Goal: Task Accomplishment & Management: Manage account settings

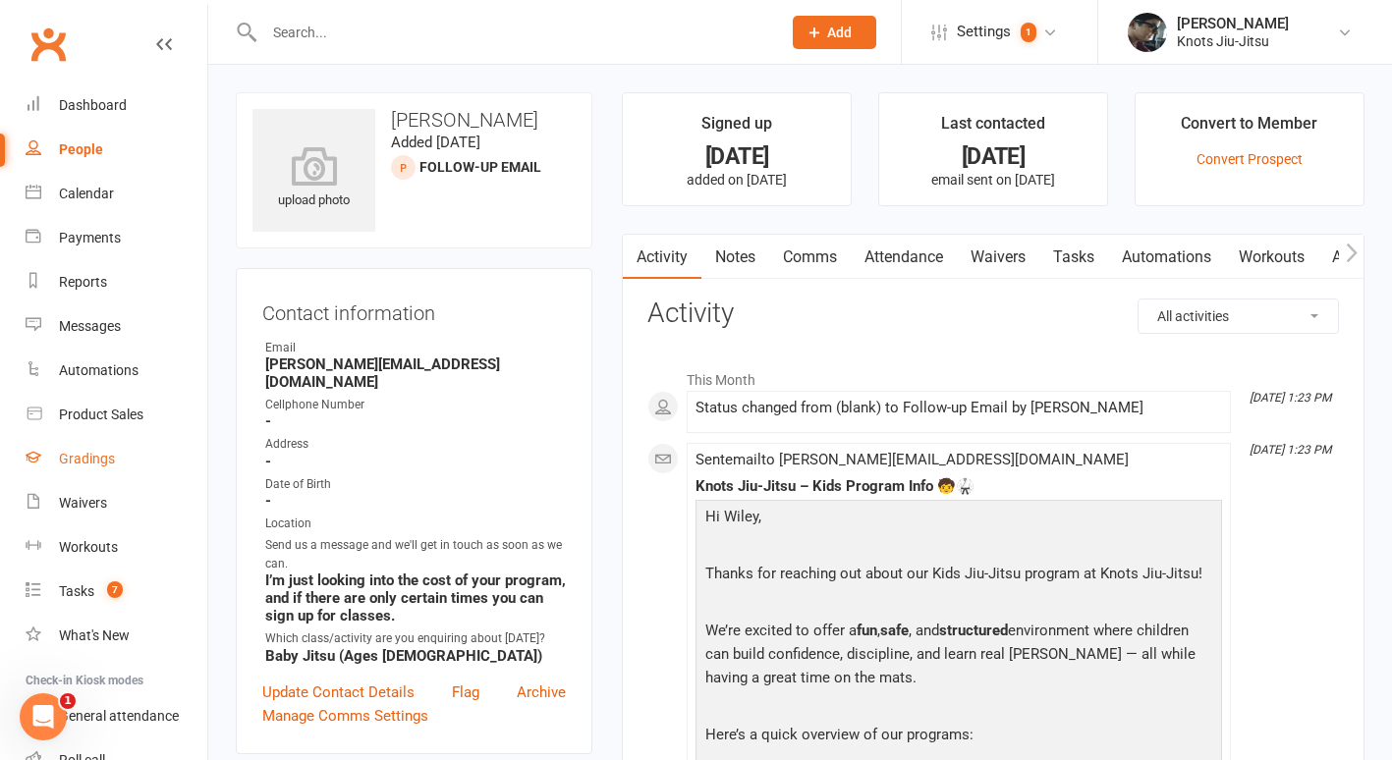
click at [78, 450] on link "Gradings" at bounding box center [117, 459] width 182 height 44
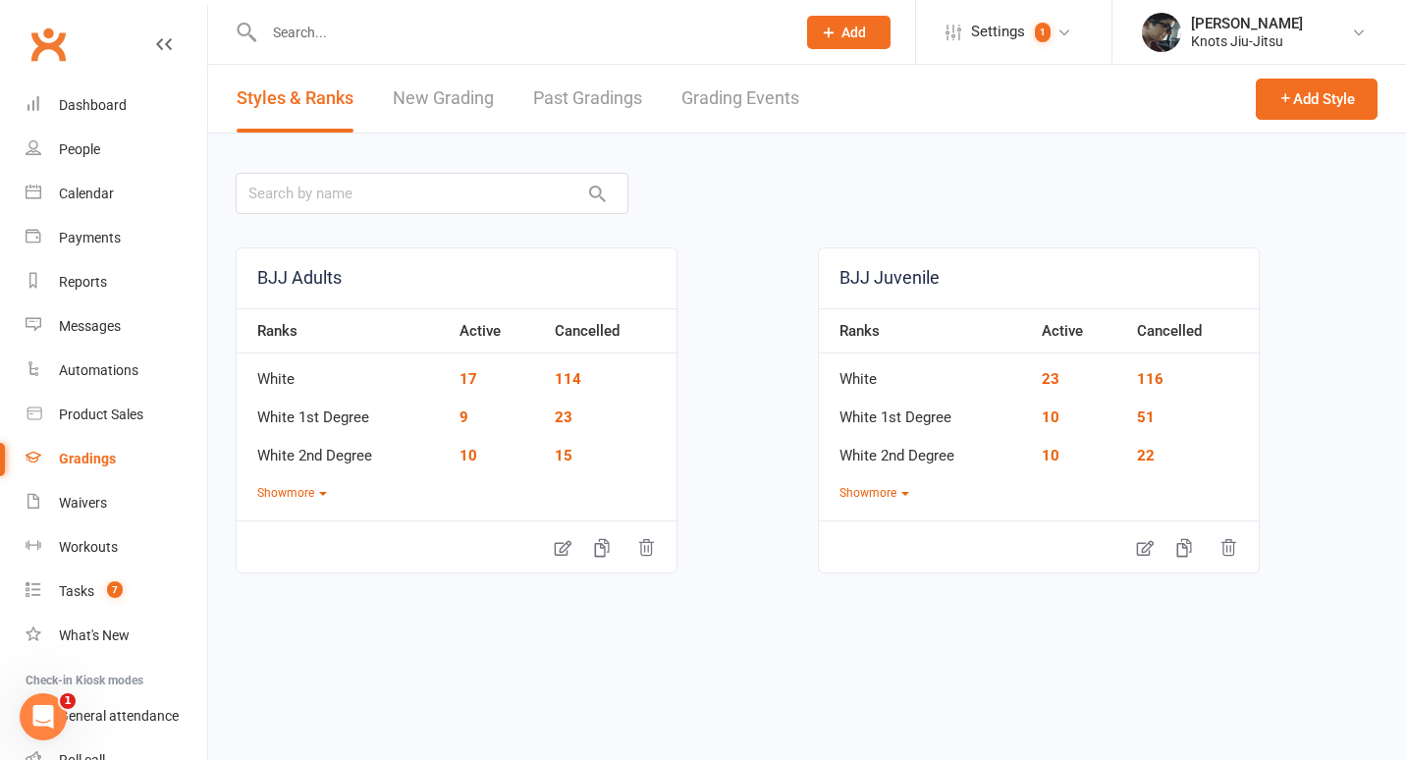
click at [433, 115] on link "New Grading" at bounding box center [443, 99] width 101 height 68
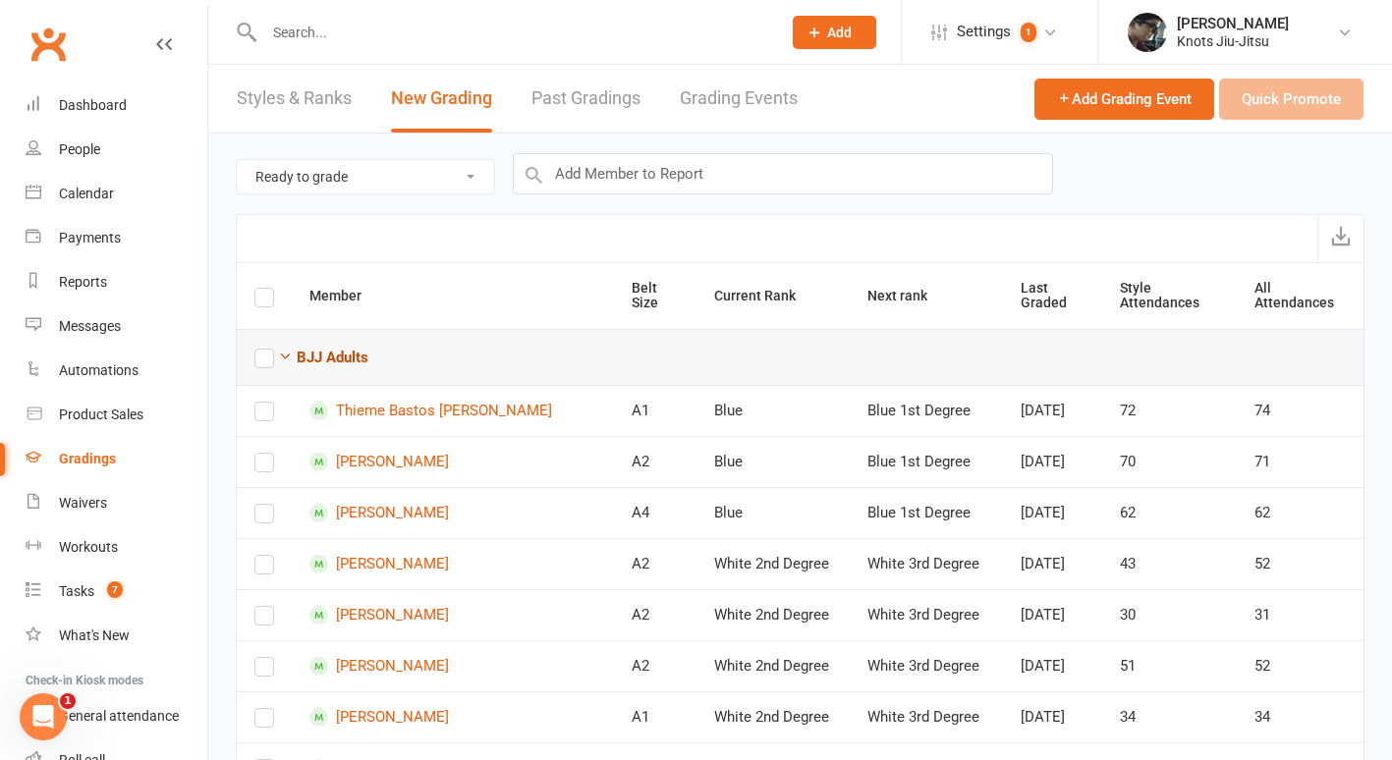
click at [342, 358] on strong "BJJ Adults" at bounding box center [333, 358] width 72 height 18
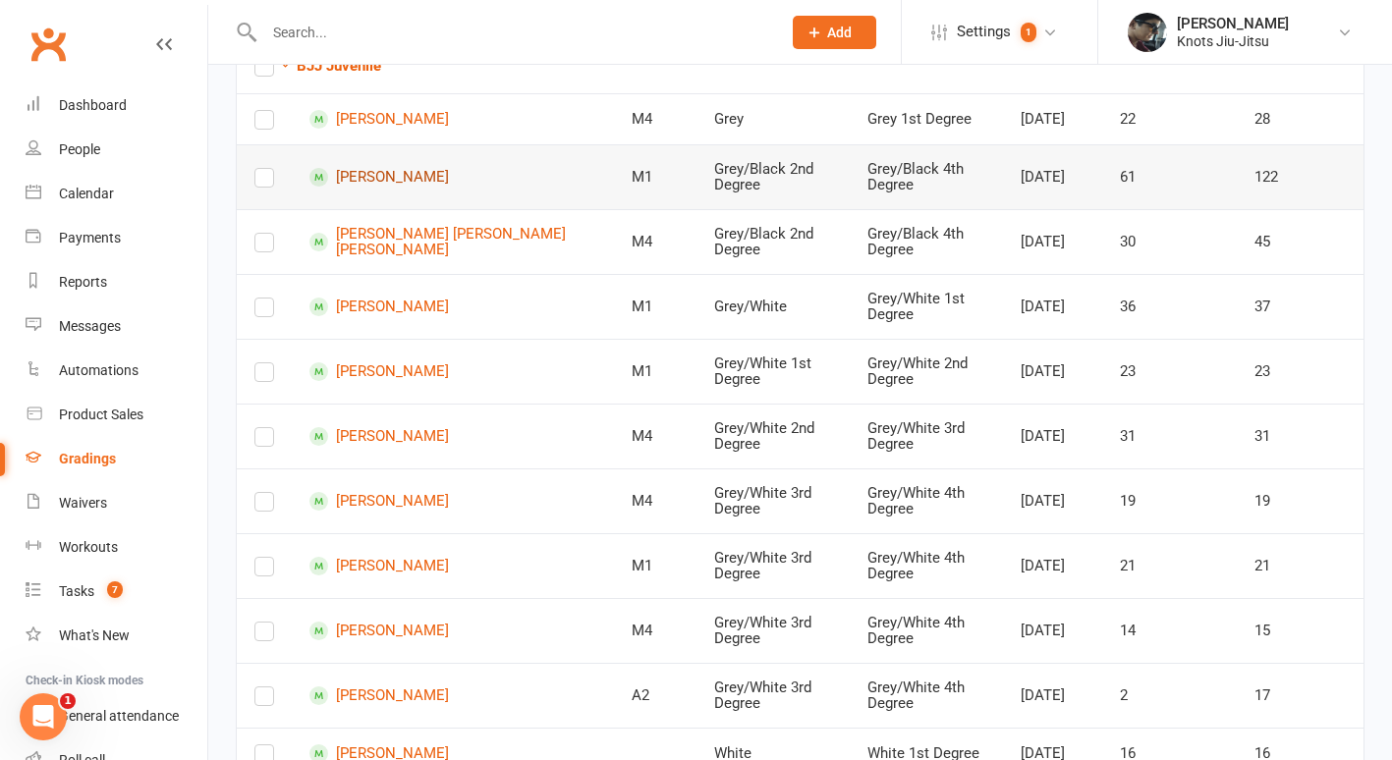
scroll to position [349, 0]
click at [263, 123] on label at bounding box center [264, 123] width 20 height 0
click at [263, 110] on input "checkbox" at bounding box center [264, 110] width 20 height 0
click at [263, 181] on label at bounding box center [264, 181] width 20 height 0
click at [263, 168] on input "checkbox" at bounding box center [264, 168] width 20 height 0
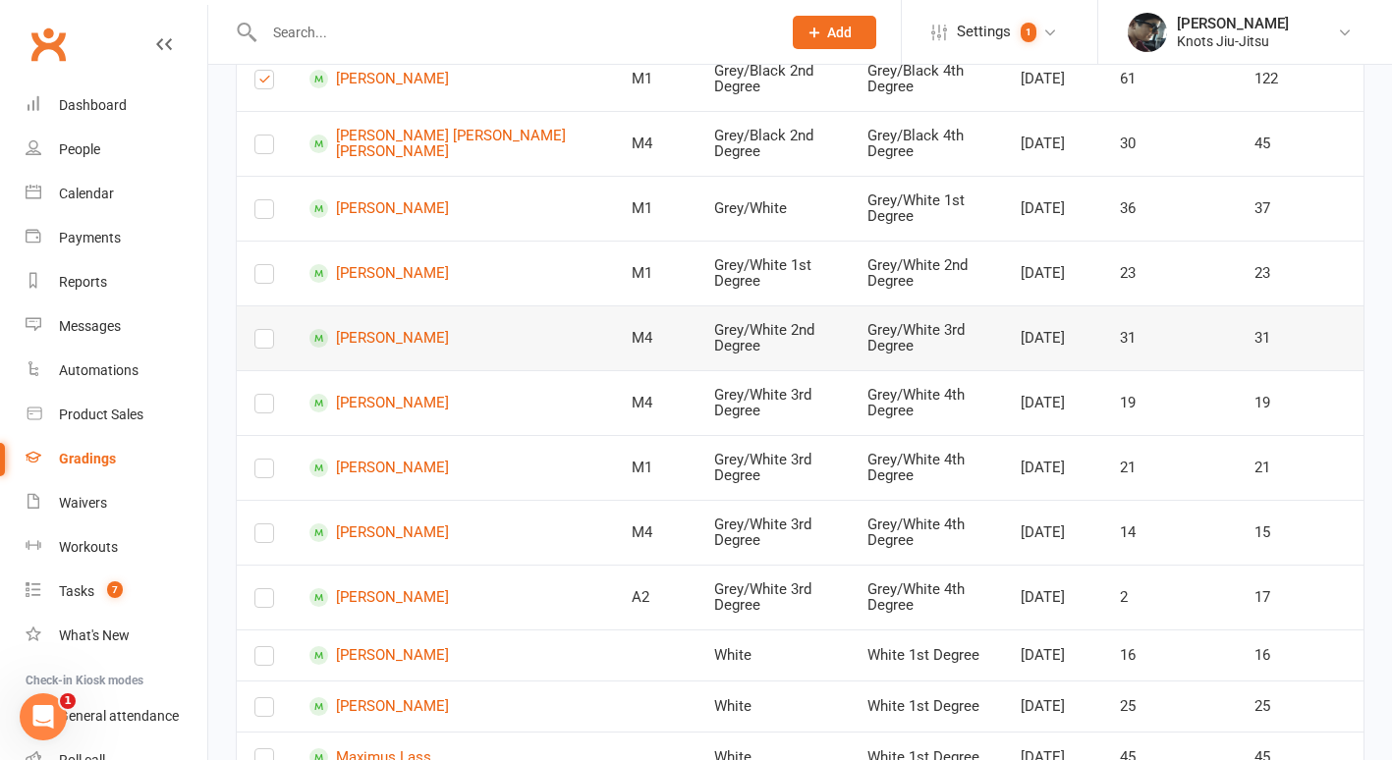
scroll to position [448, 0]
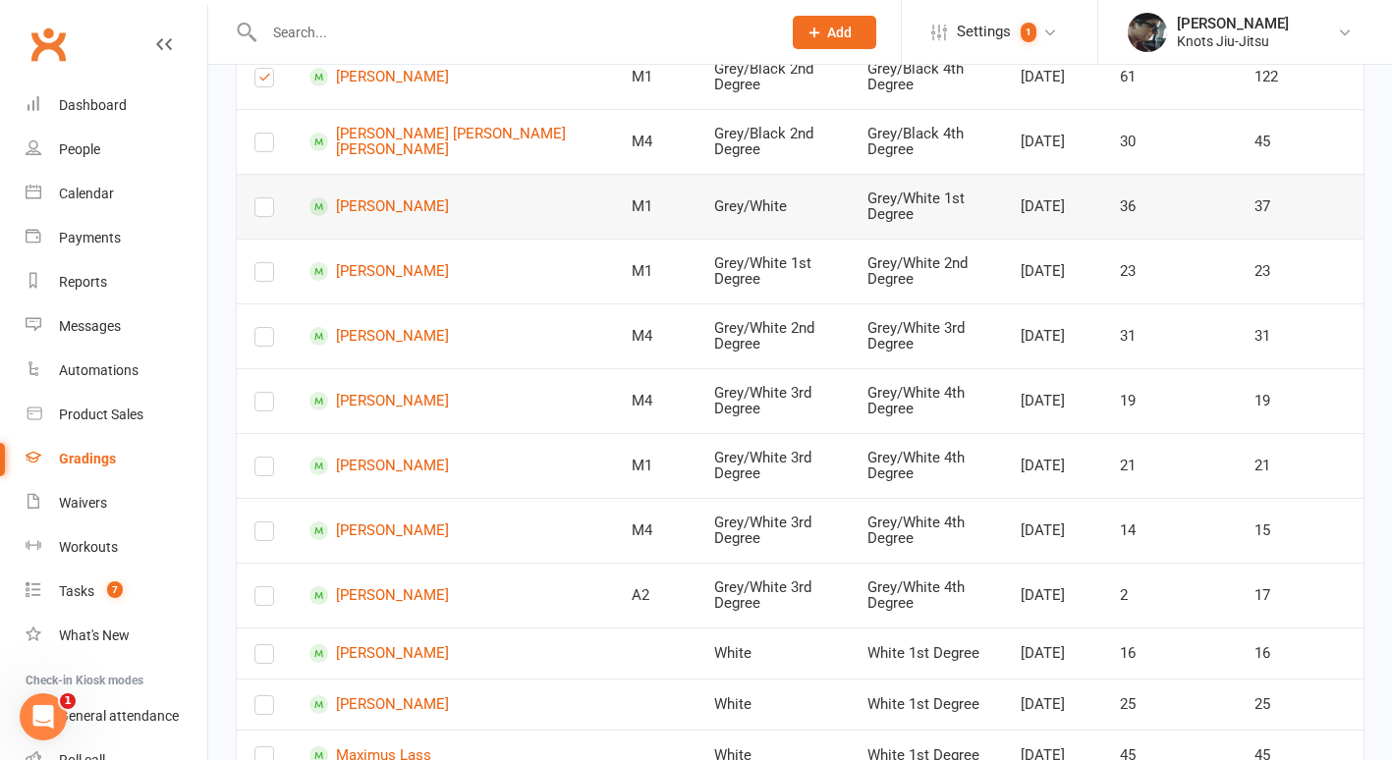
click at [266, 211] on label at bounding box center [264, 211] width 20 height 0
click at [266, 198] on input "checkbox" at bounding box center [264, 198] width 20 height 0
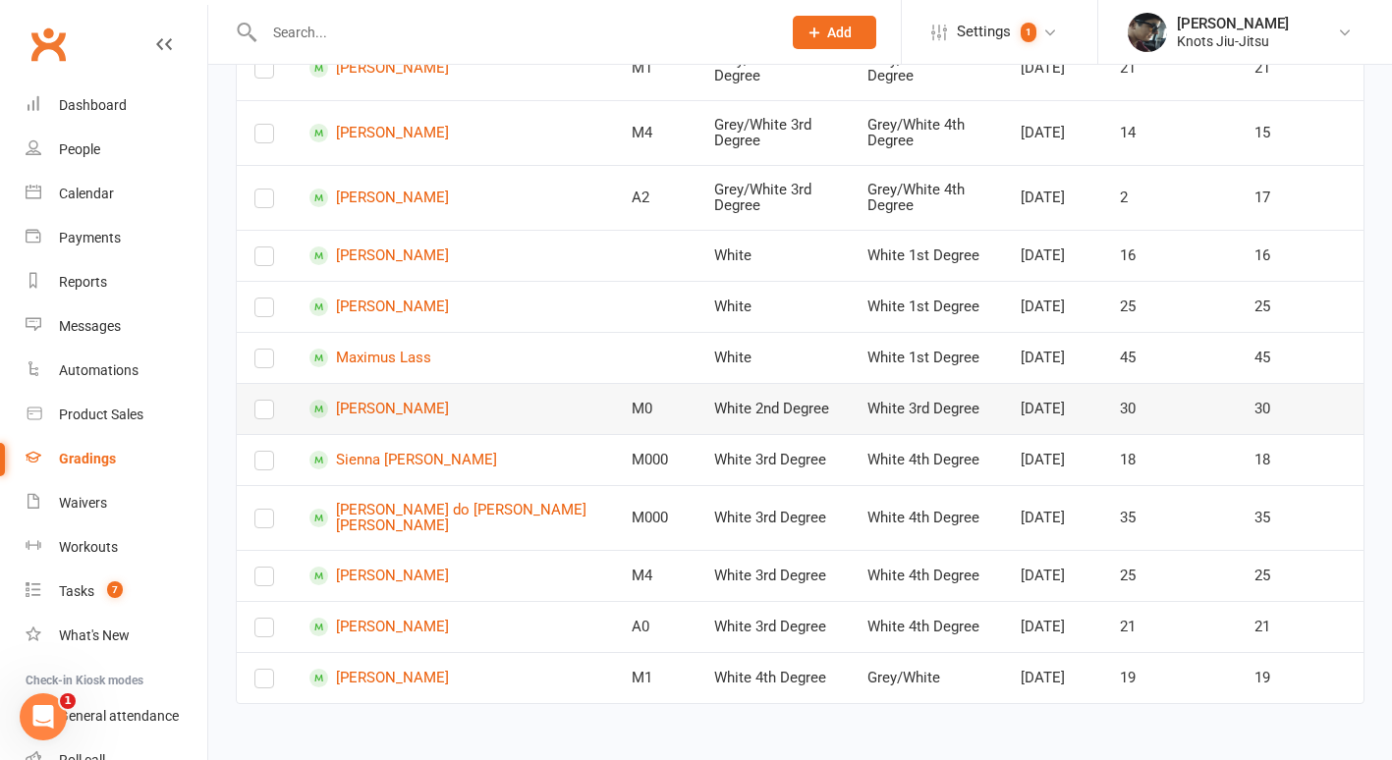
scroll to position [968, 0]
click at [253, 550] on td at bounding box center [264, 575] width 55 height 51
click at [261, 632] on label at bounding box center [264, 632] width 20 height 0
click at [261, 619] on input "checkbox" at bounding box center [264, 619] width 20 height 0
click at [267, 580] on label at bounding box center [264, 580] width 20 height 0
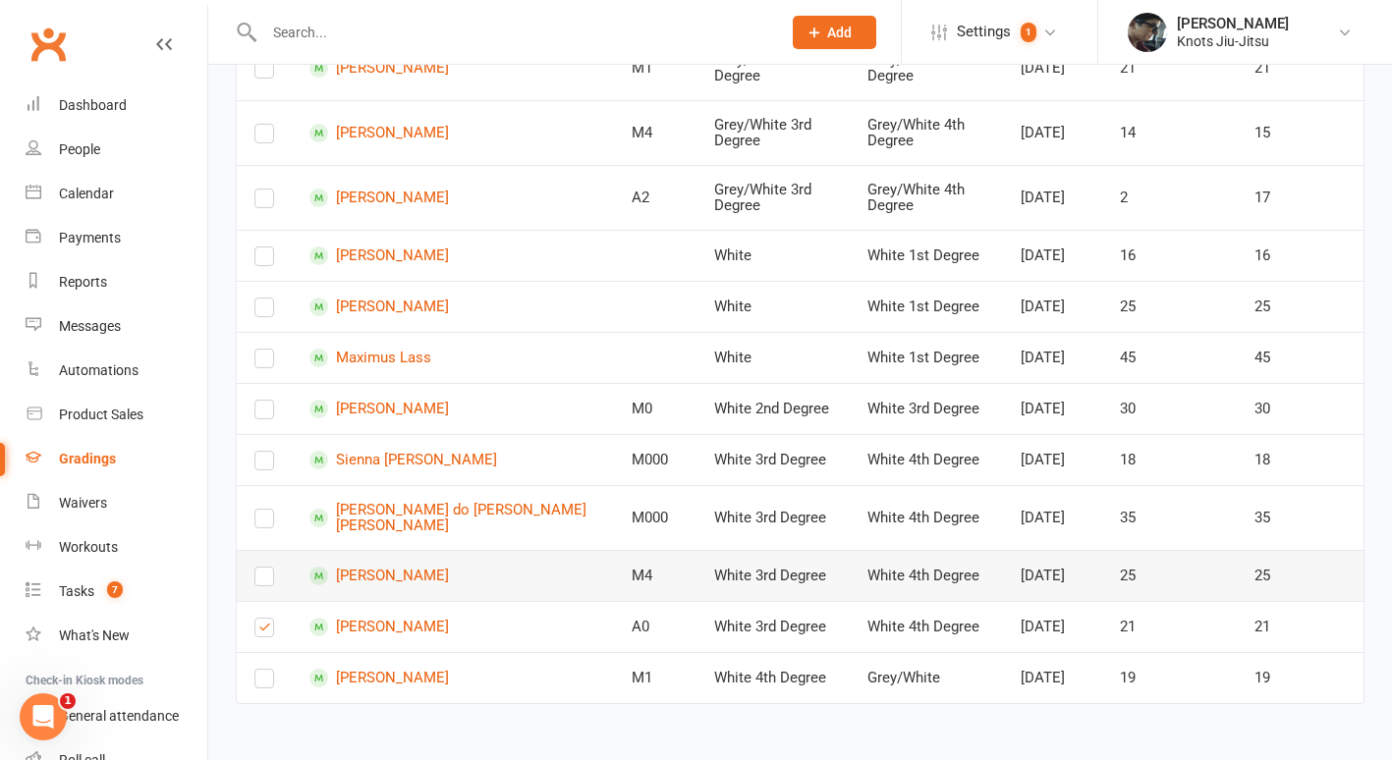
click at [267, 568] on input "checkbox" at bounding box center [264, 568] width 20 height 0
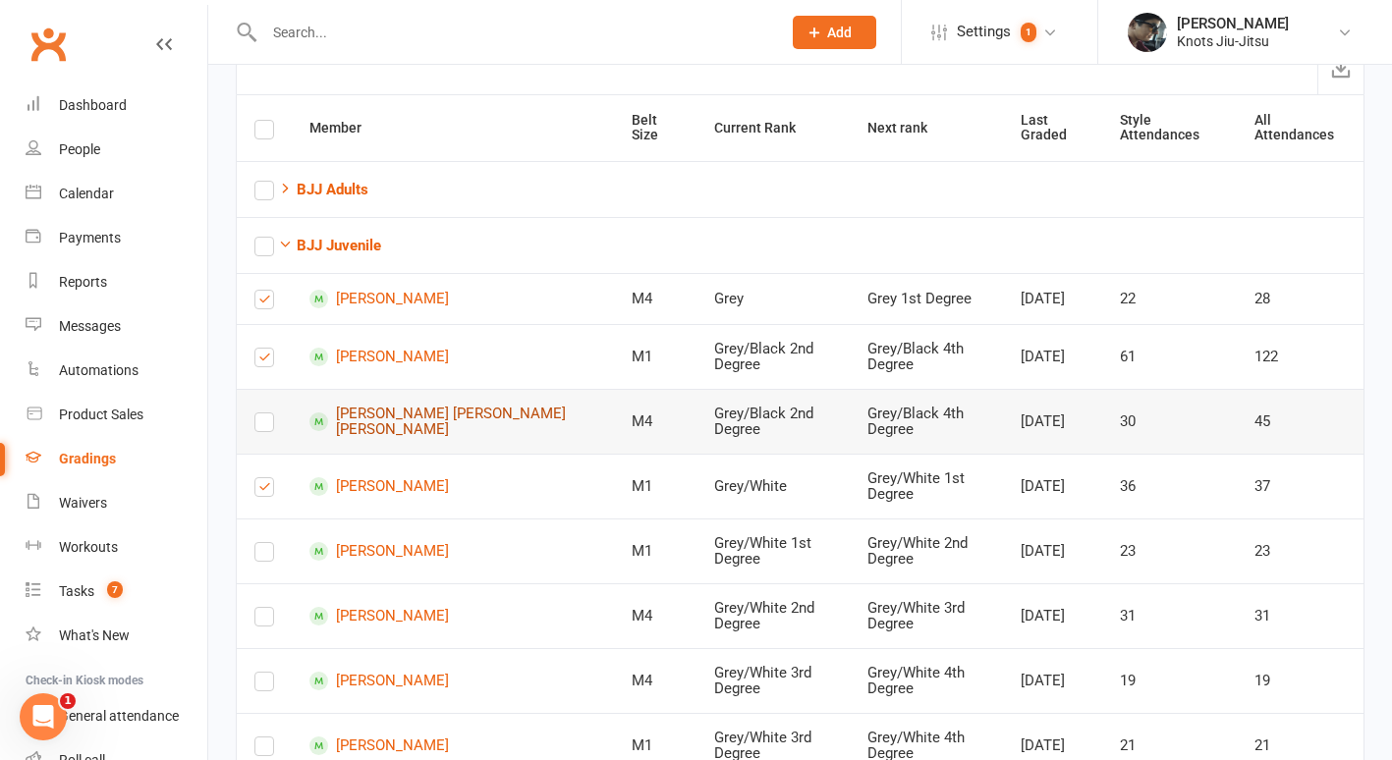
scroll to position [0, 0]
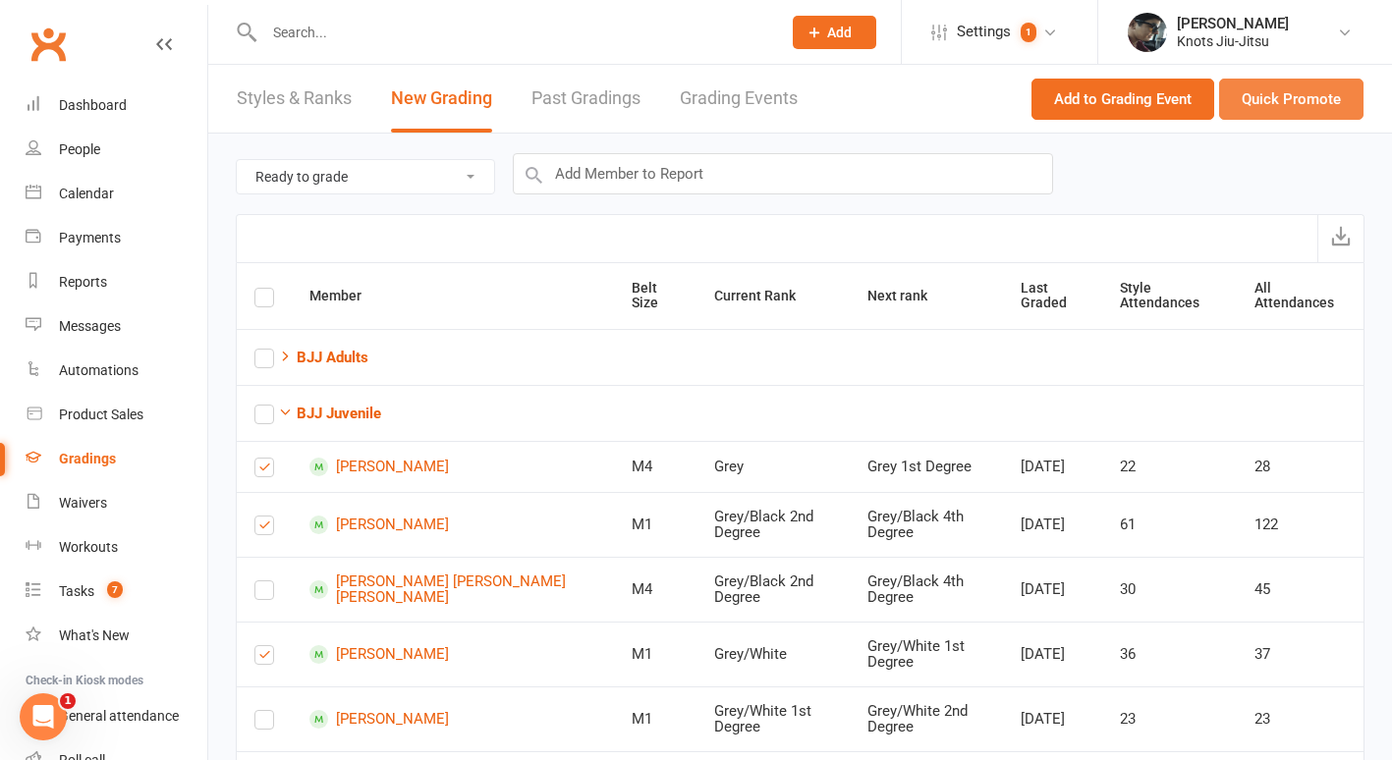
click at [1288, 99] on button "Quick Promote" at bounding box center [1291, 99] width 144 height 41
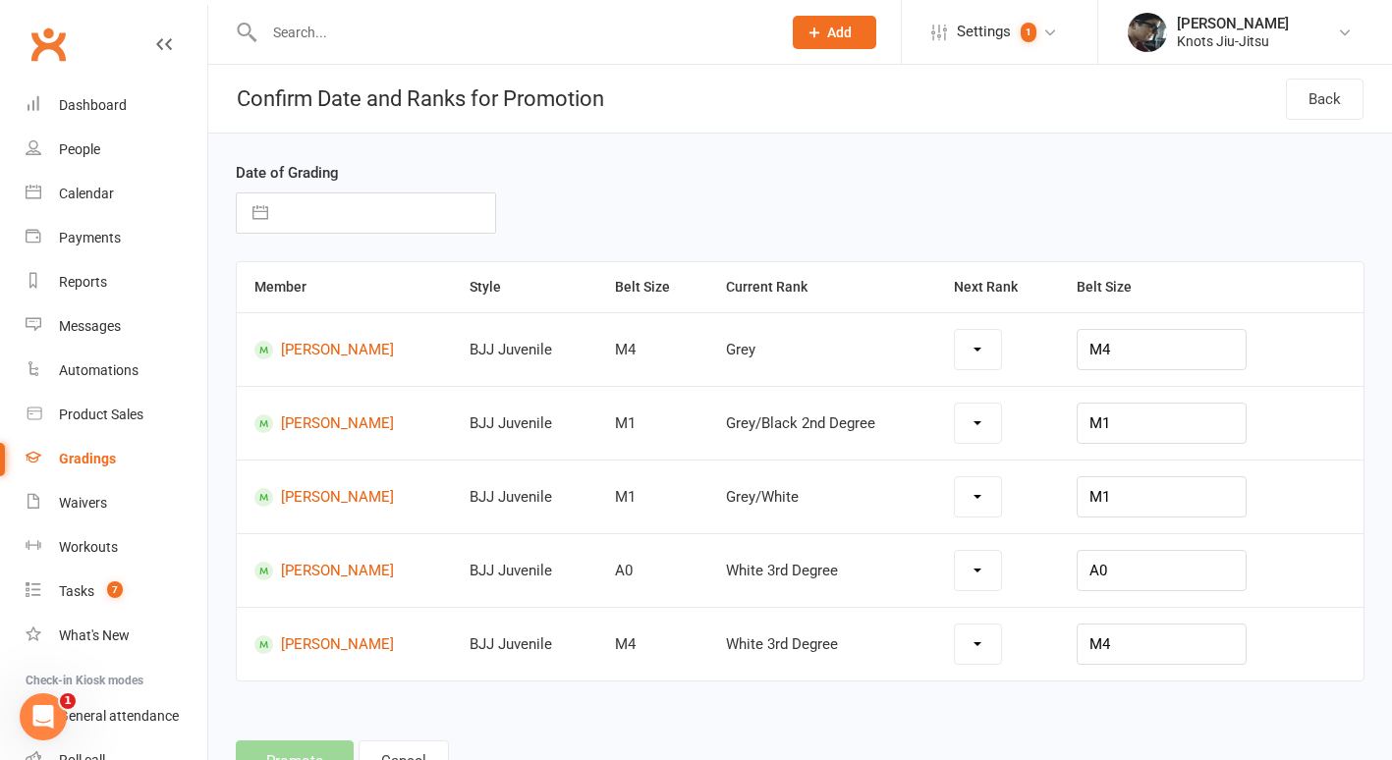
select select "19204"
select select "19212"
select select "19199"
select select "19197"
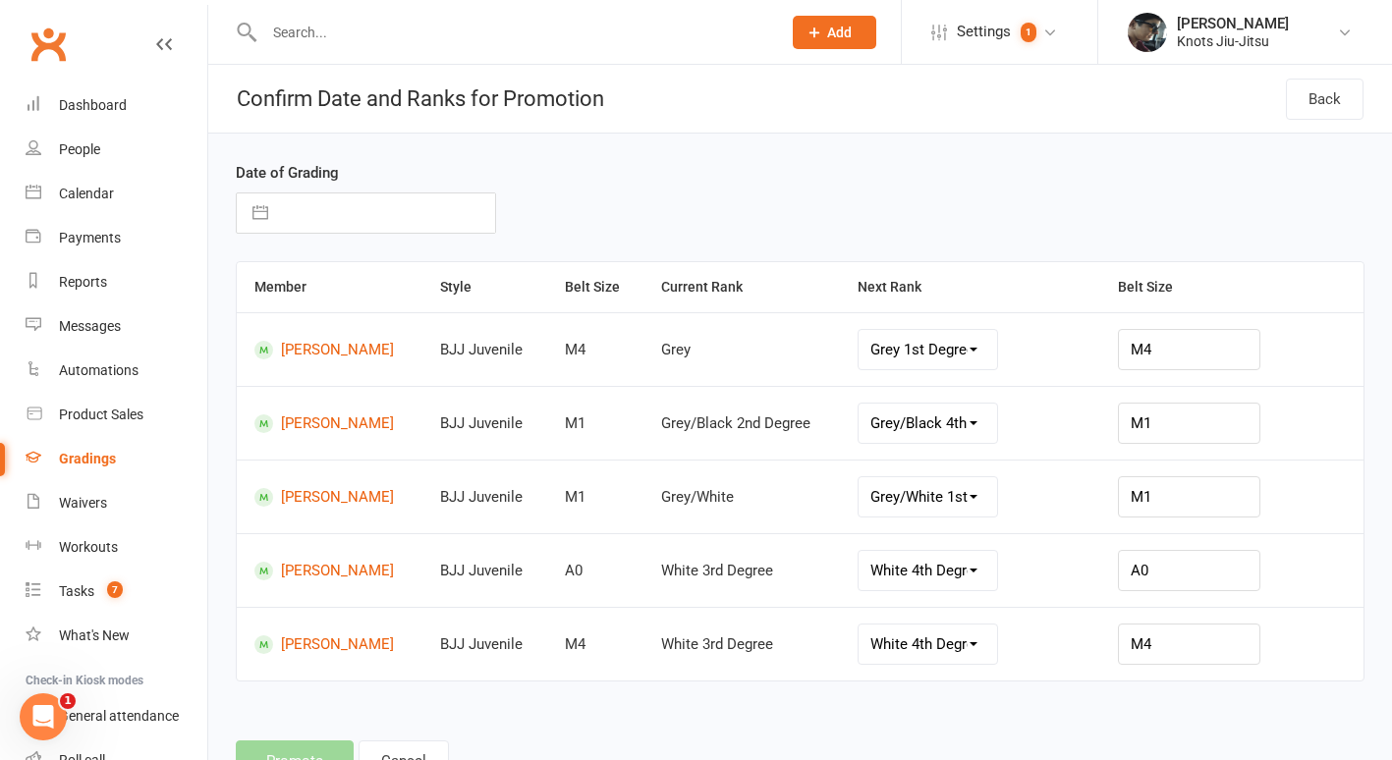
select select "6"
select select "2025"
select select "7"
select select "2025"
select select "8"
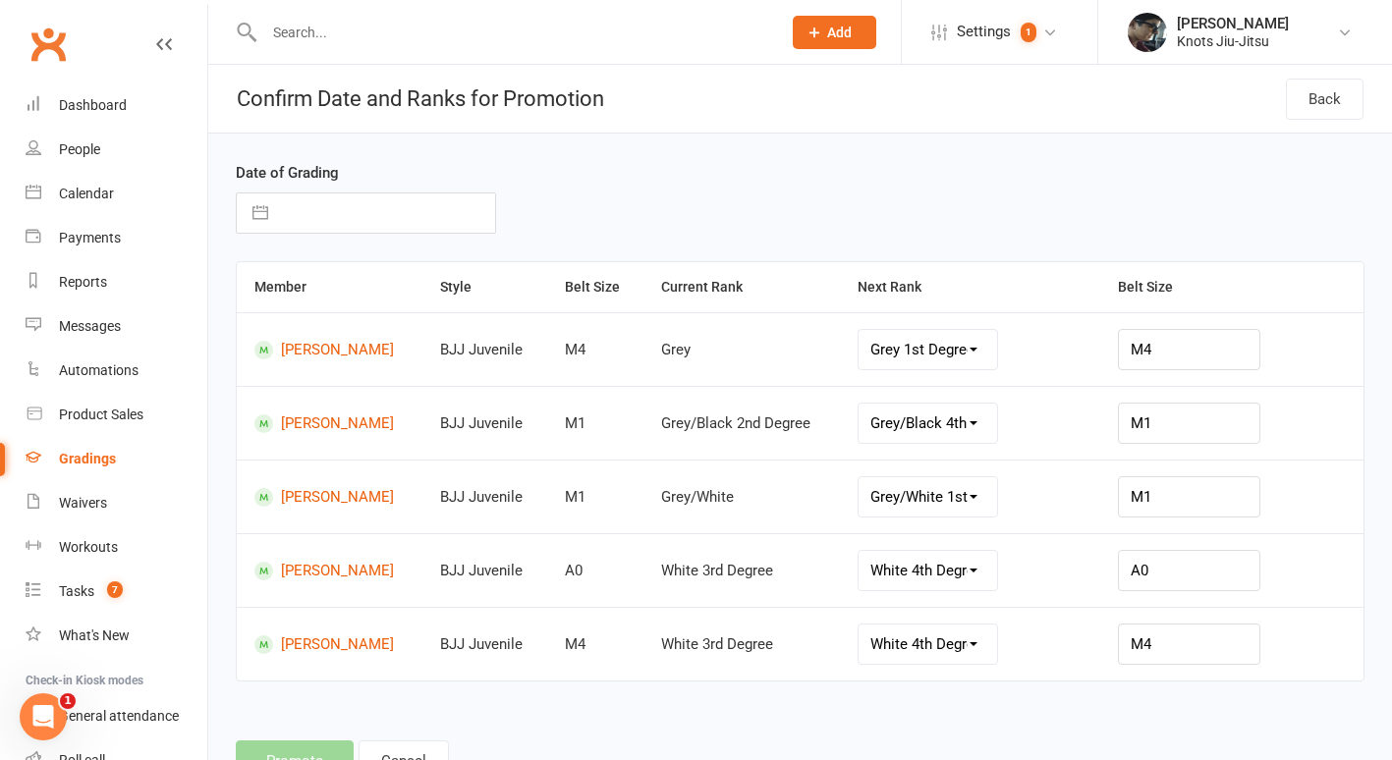
select select "2025"
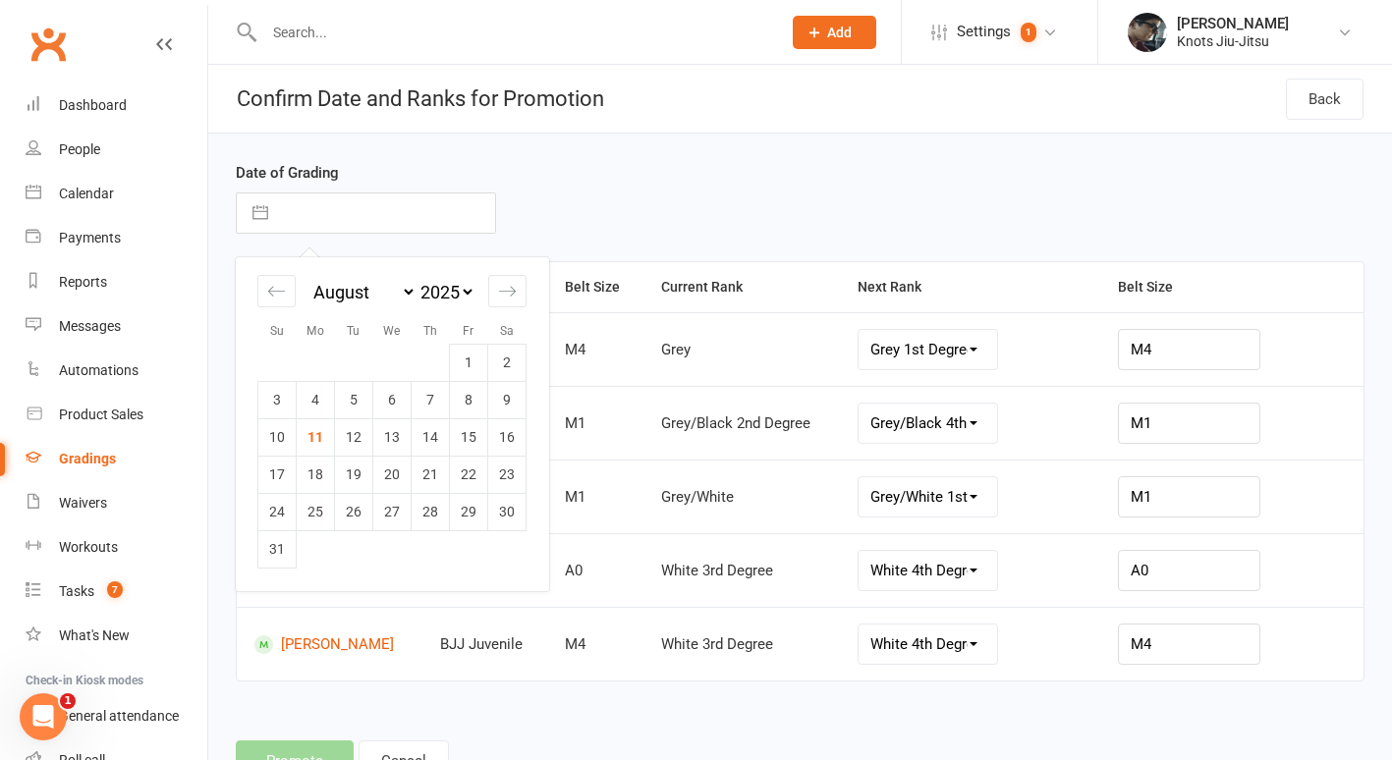
click at [428, 211] on input "text" at bounding box center [386, 212] width 217 height 39
click at [819, 148] on div "Date of Grading Navigate forward to interact with the calendar and select a dat…" at bounding box center [799, 474] width 1183 height 680
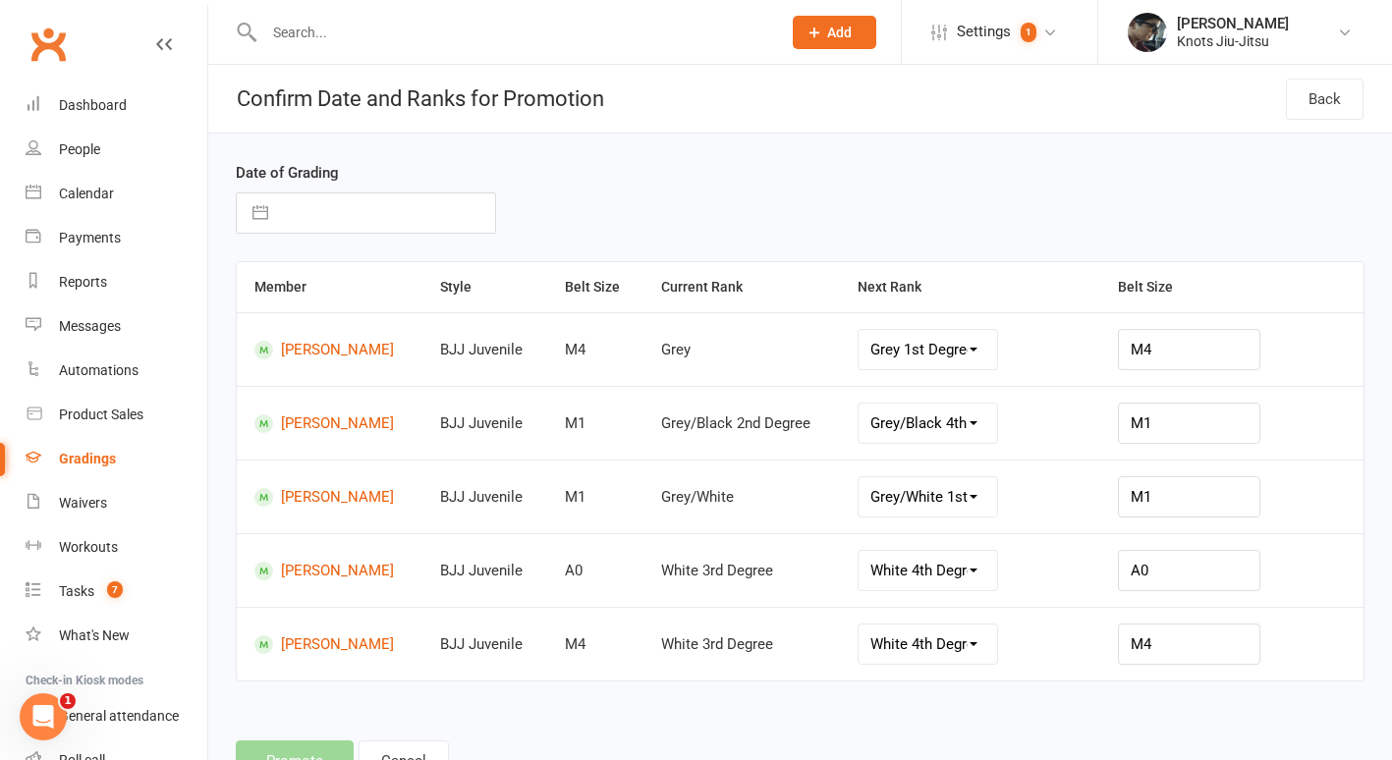
click at [251, 208] on button "button" at bounding box center [260, 212] width 35 height 39
select select "6"
select select "2025"
select select "7"
select select "2025"
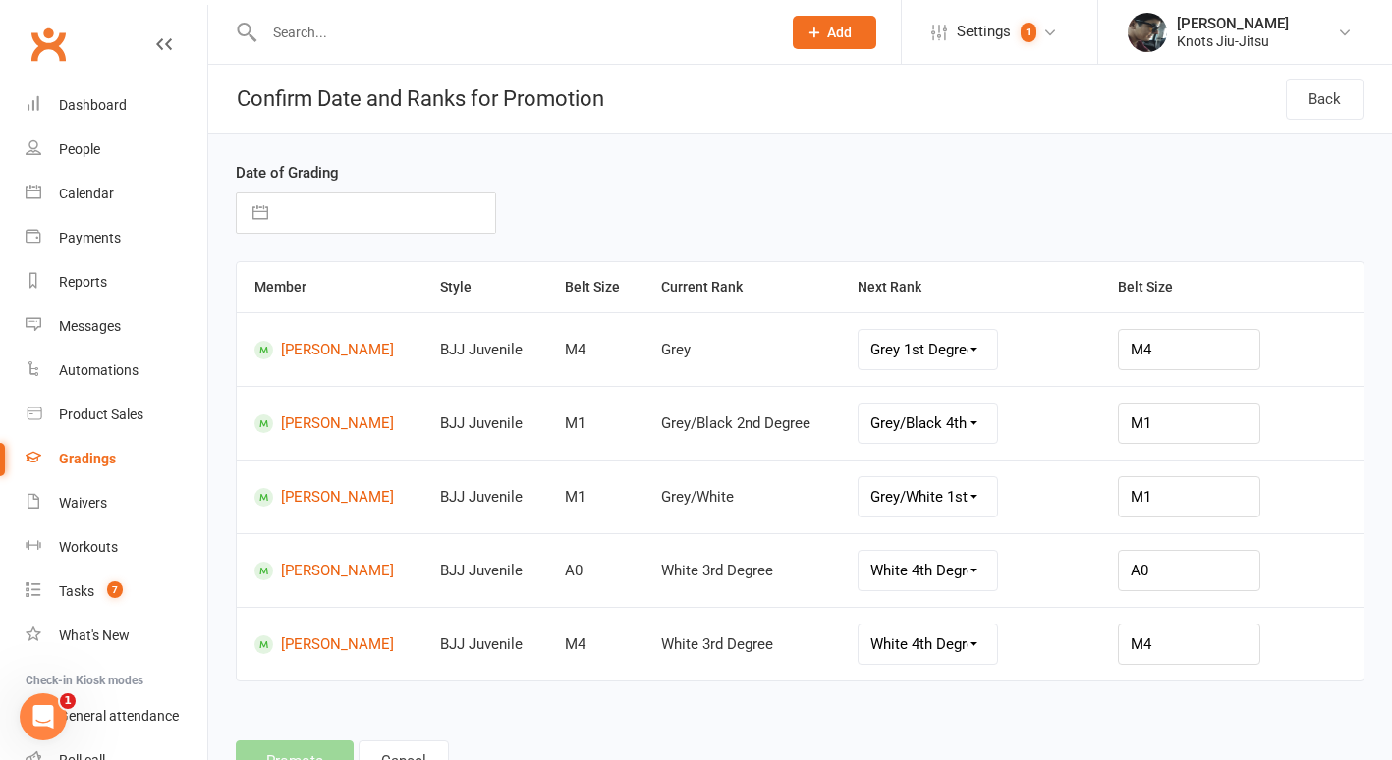
select select "8"
select select "2025"
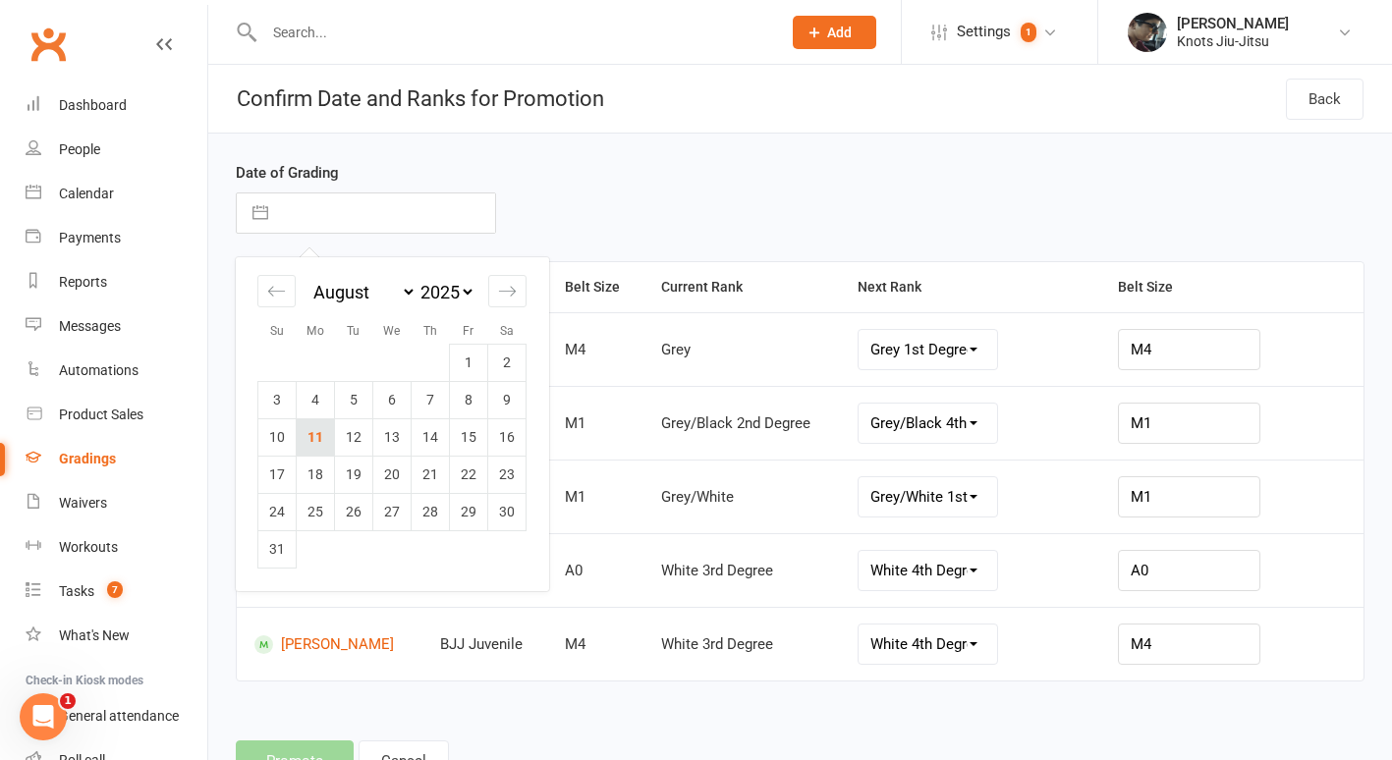
click at [314, 442] on td "11" at bounding box center [316, 436] width 38 height 37
type input "[DATE]"
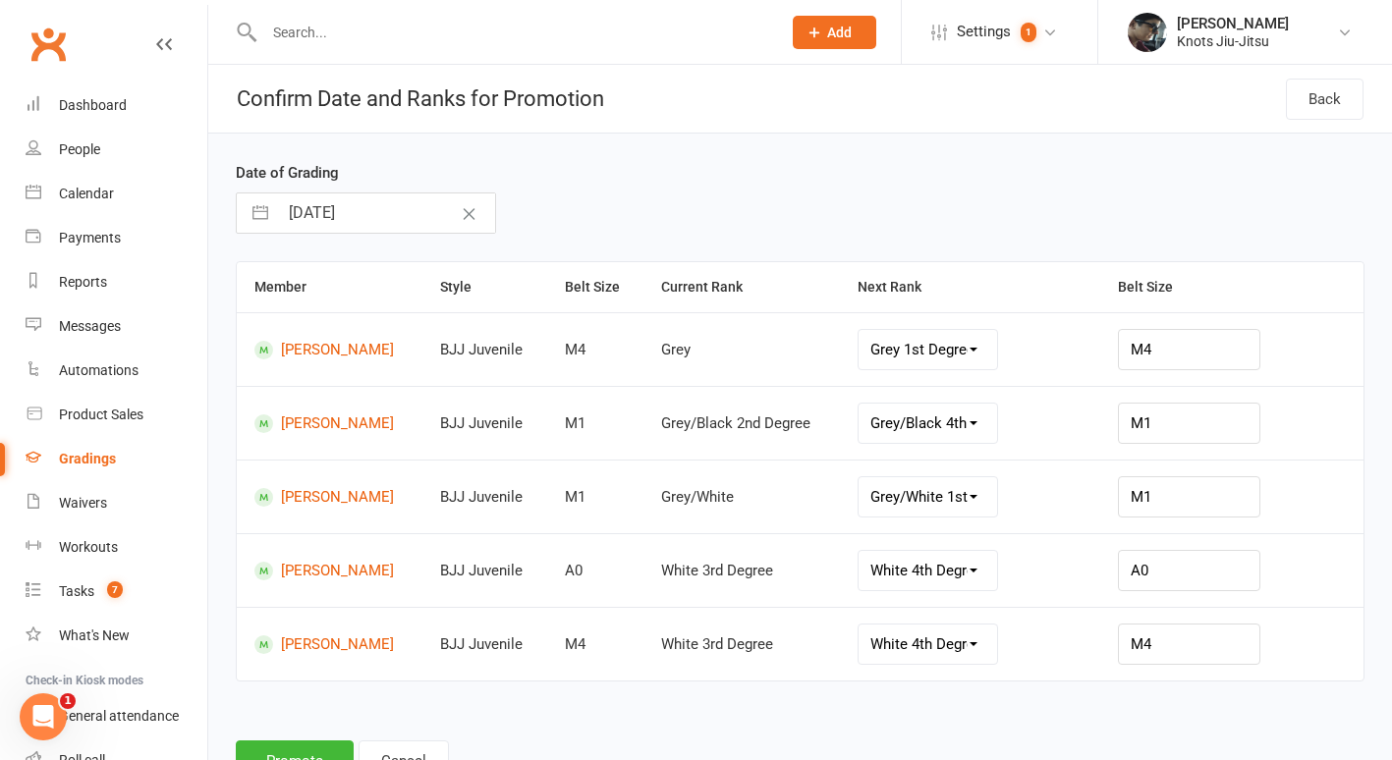
scroll to position [82, 0]
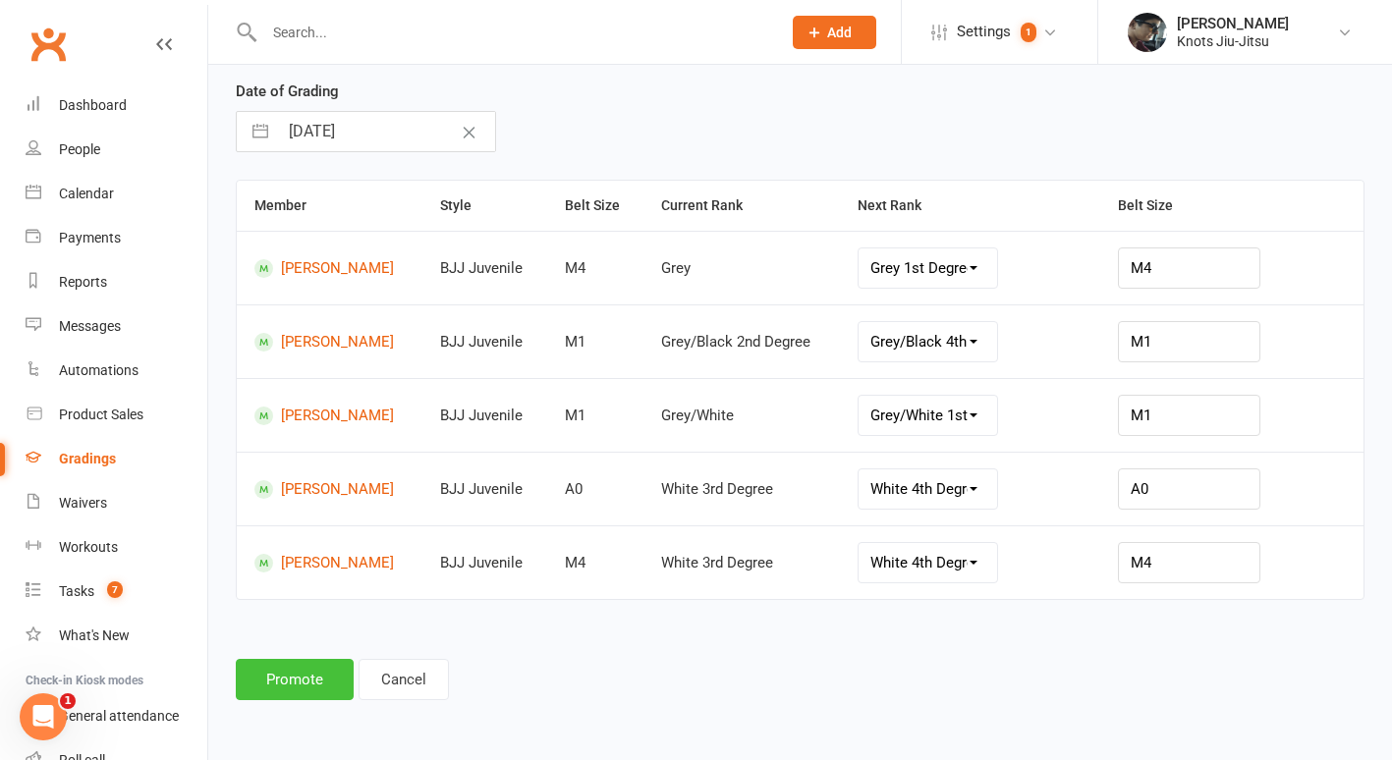
click at [280, 687] on button "Promote" at bounding box center [295, 679] width 118 height 41
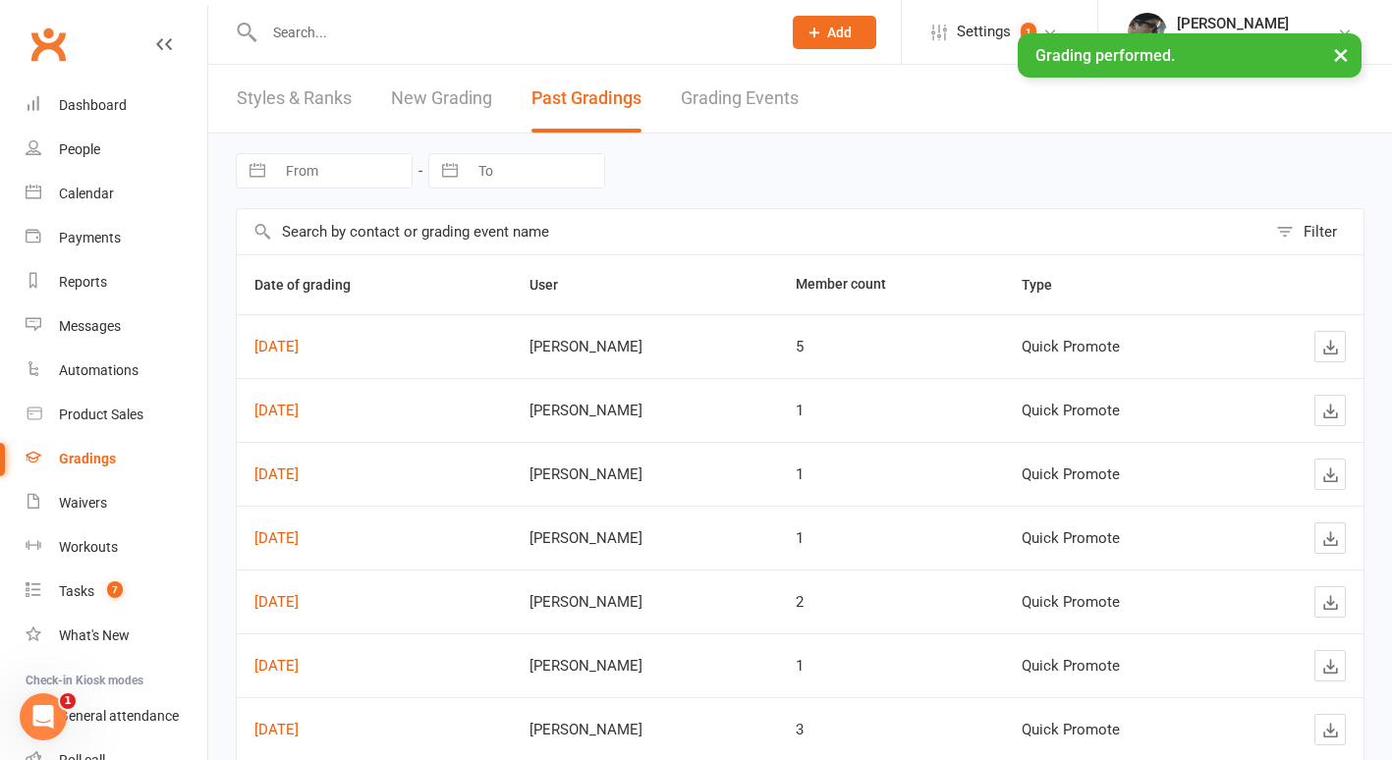
click at [438, 31] on input "text" at bounding box center [512, 32] width 509 height 27
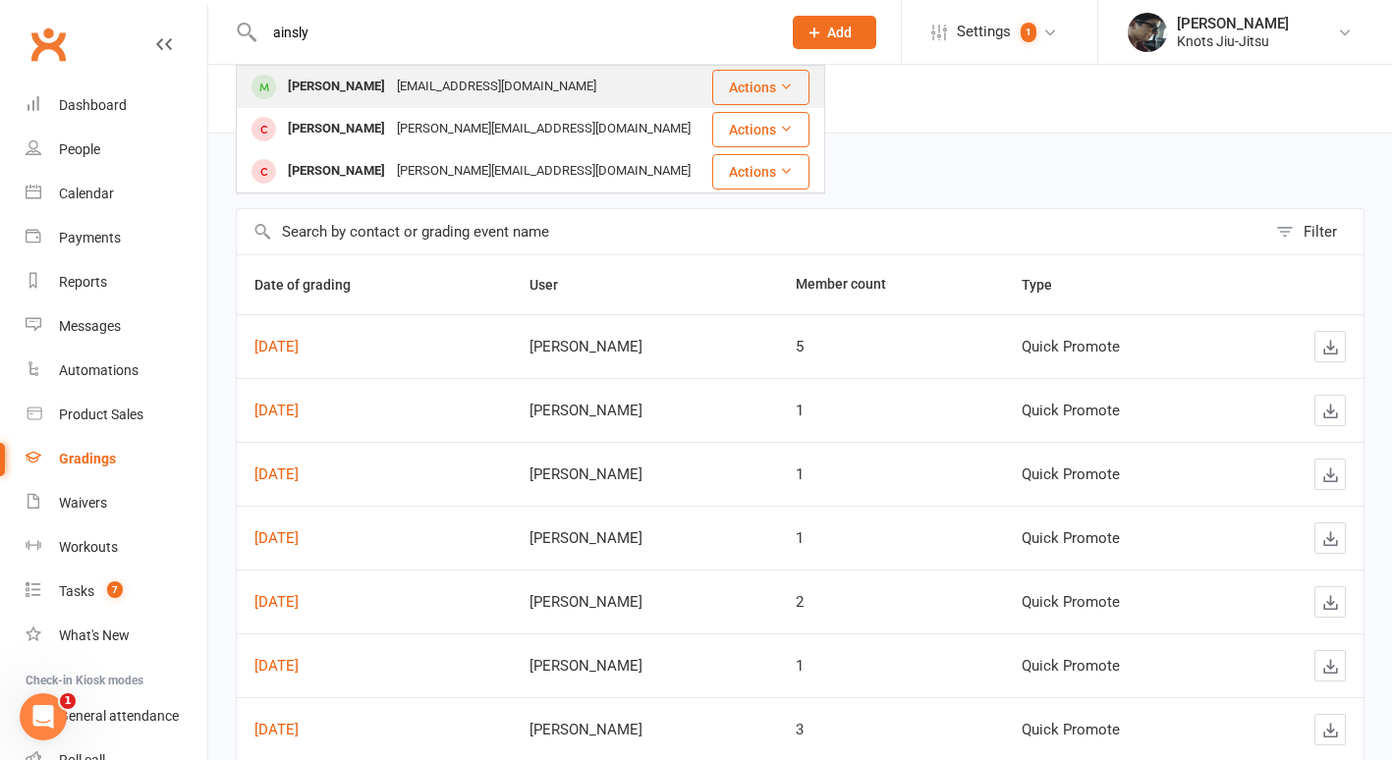
type input "ainsly"
click at [412, 94] on div "[EMAIL_ADDRESS][DOMAIN_NAME]" at bounding box center [496, 87] width 211 height 28
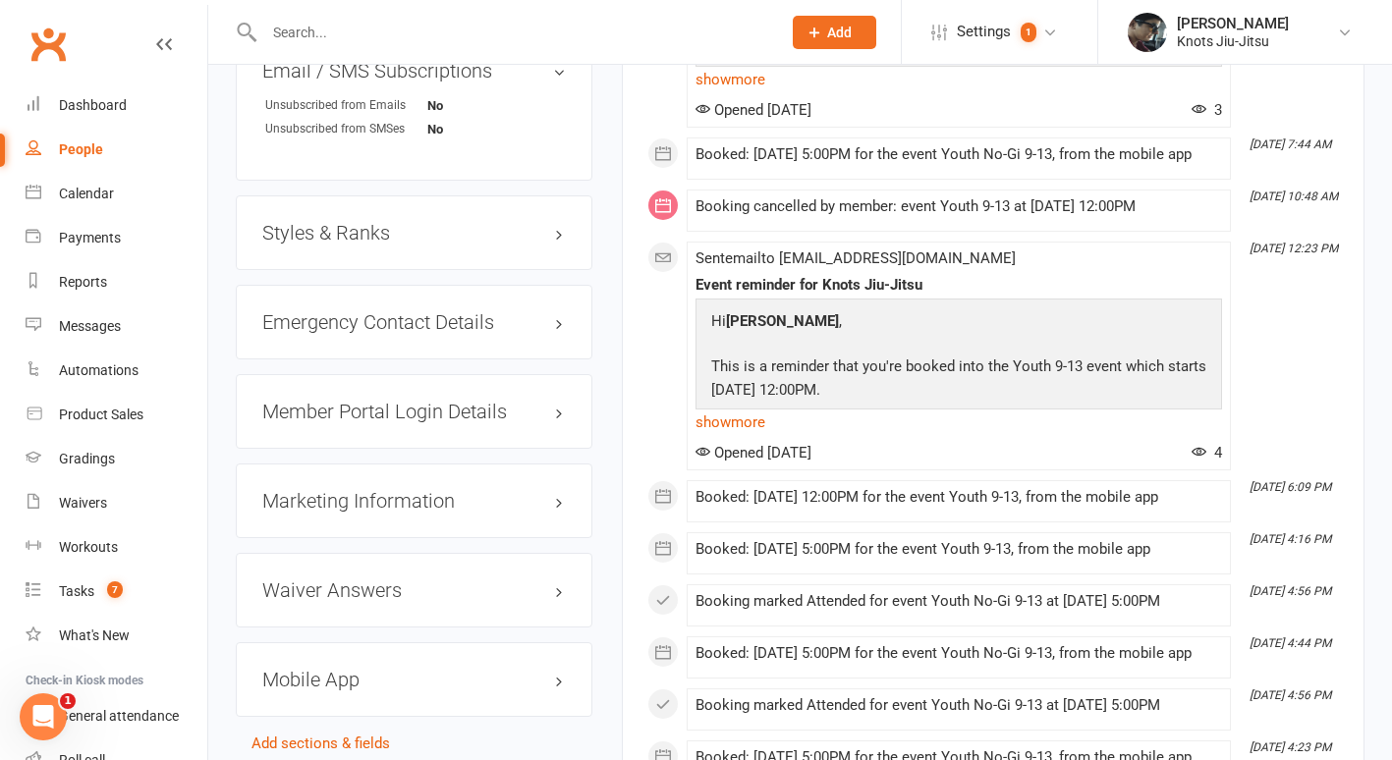
scroll to position [1621, 0]
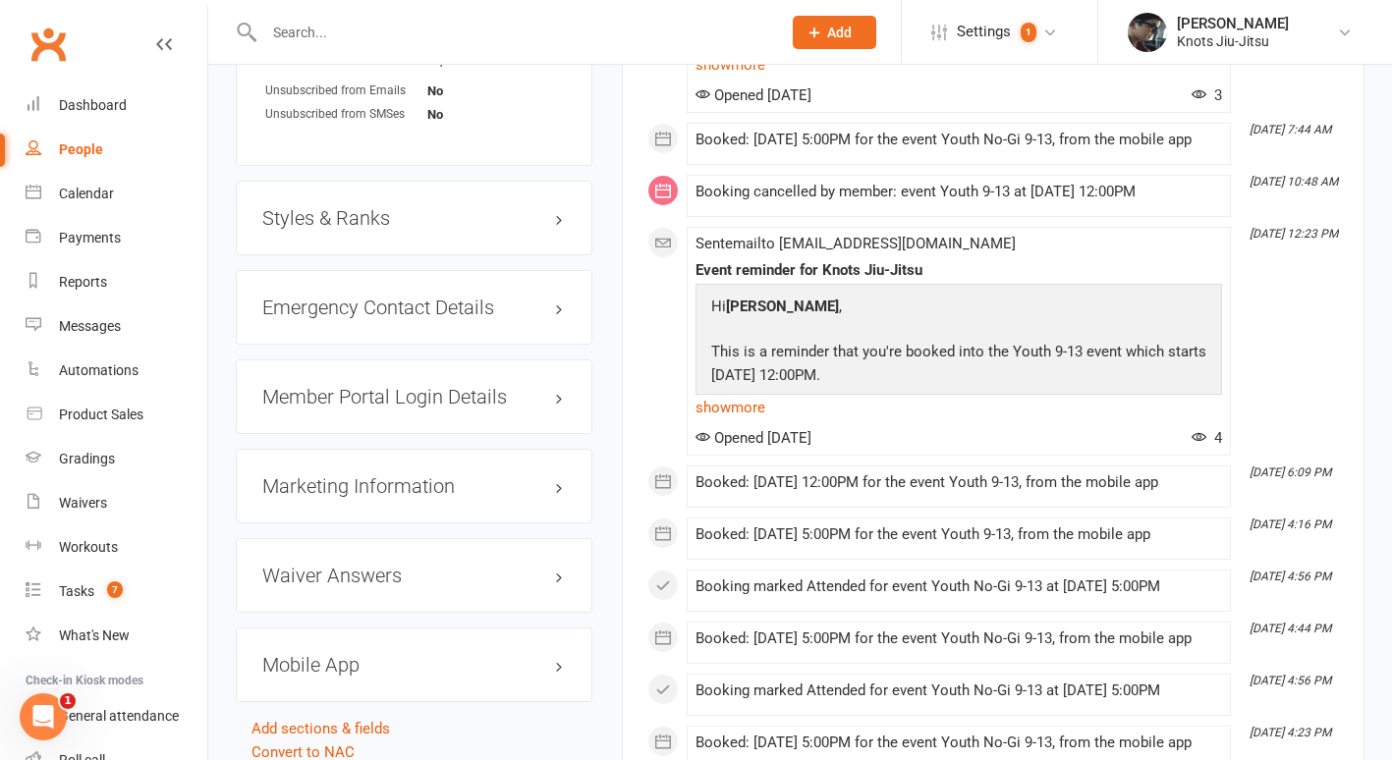
click at [395, 255] on div "Styles & Ranks" at bounding box center [414, 218] width 357 height 75
click at [382, 229] on h3 "Styles & Ranks" at bounding box center [413, 218] width 303 height 22
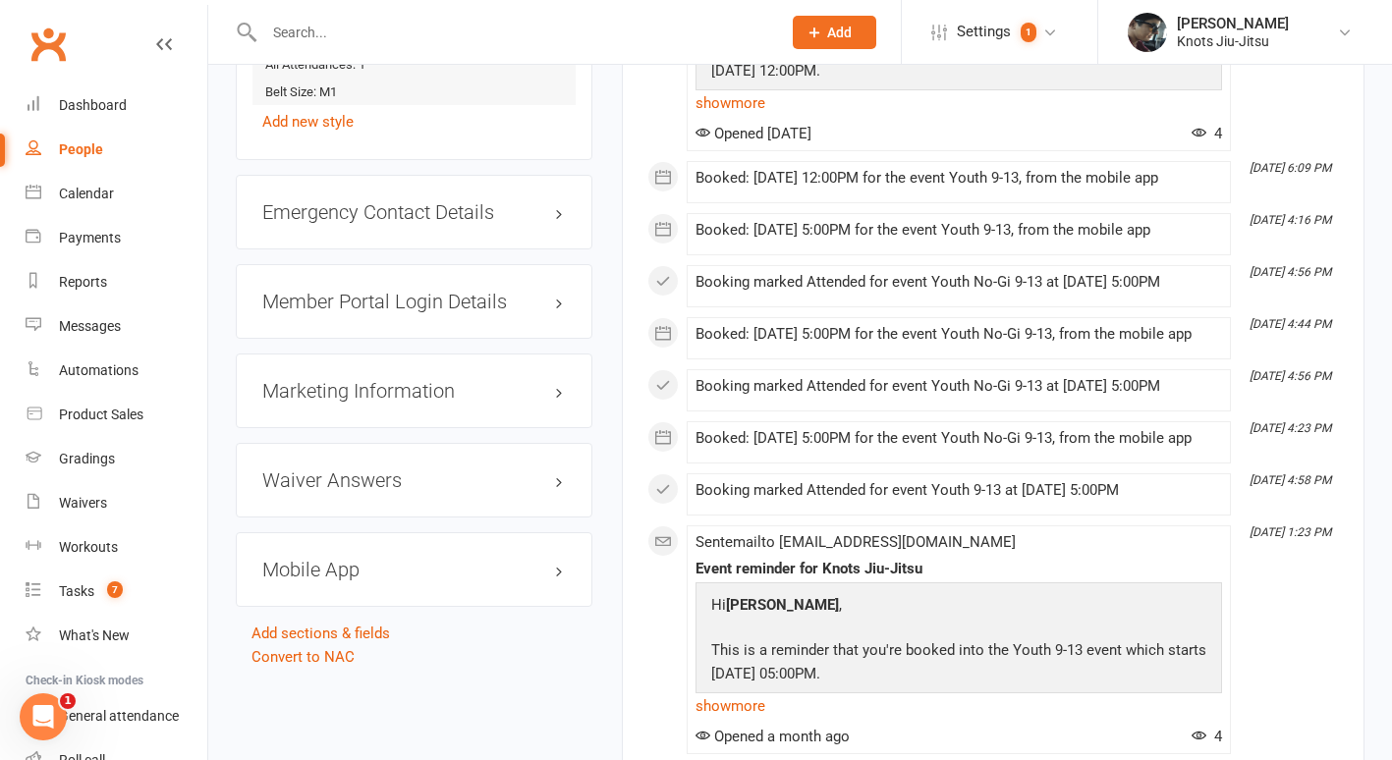
scroll to position [1926, 0]
click at [96, 187] on div "Calendar" at bounding box center [86, 194] width 55 height 16
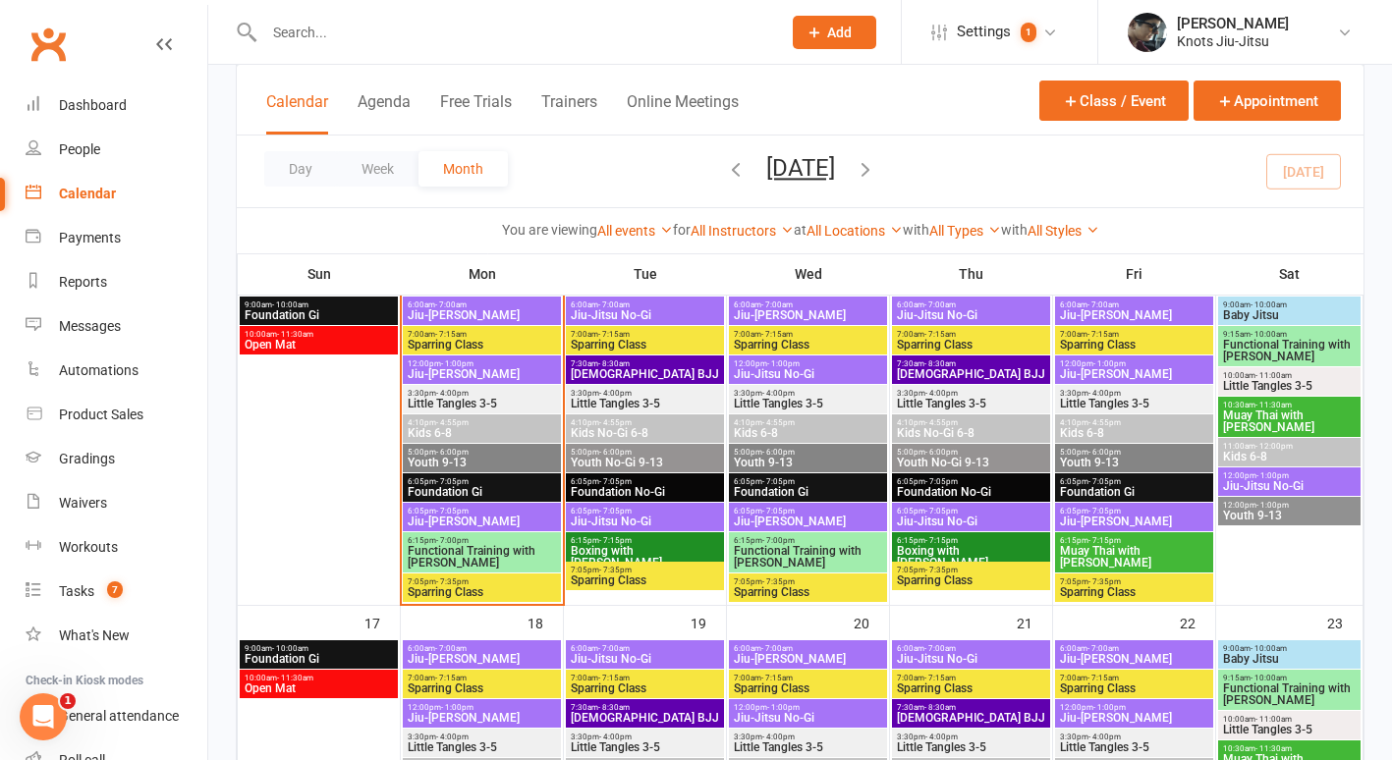
scroll to position [939, 0]
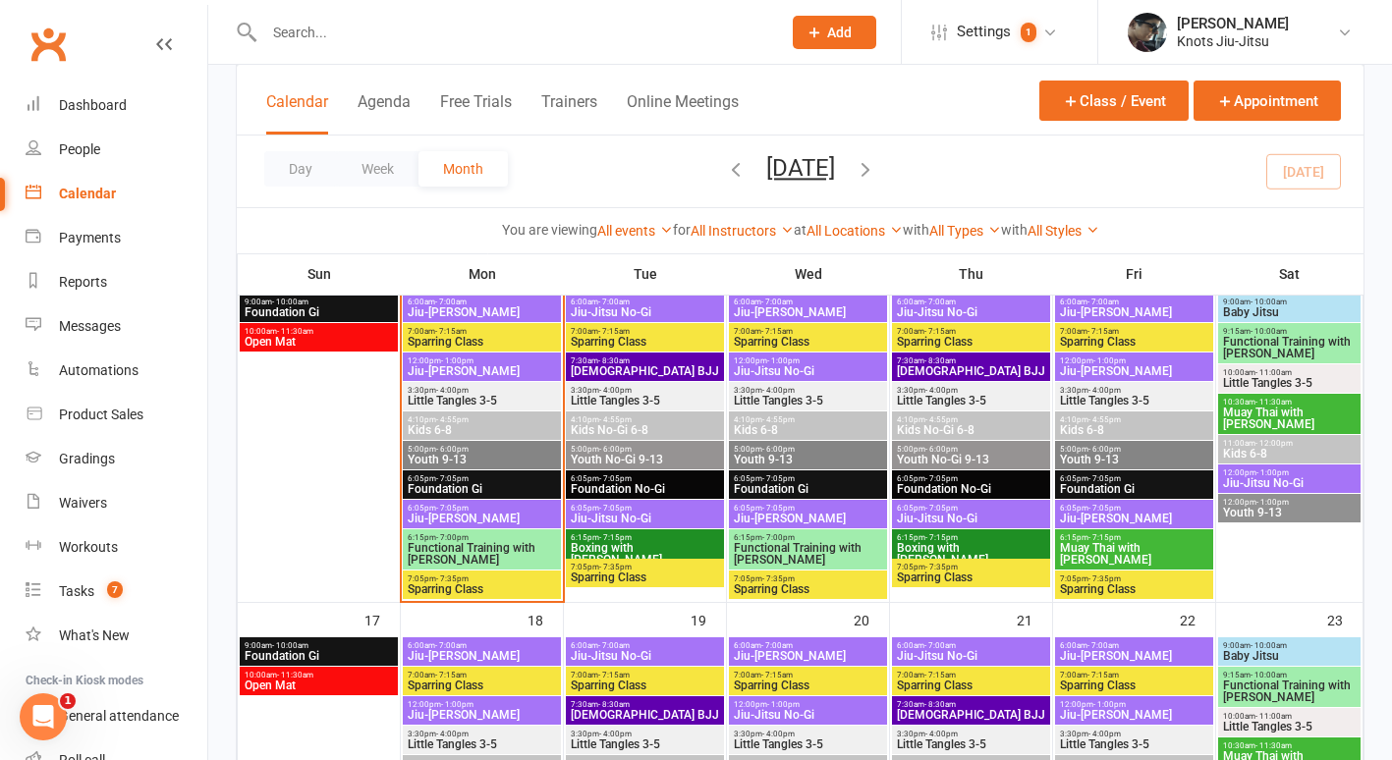
click at [414, 426] on span "Kids 6-8" at bounding box center [482, 430] width 150 height 12
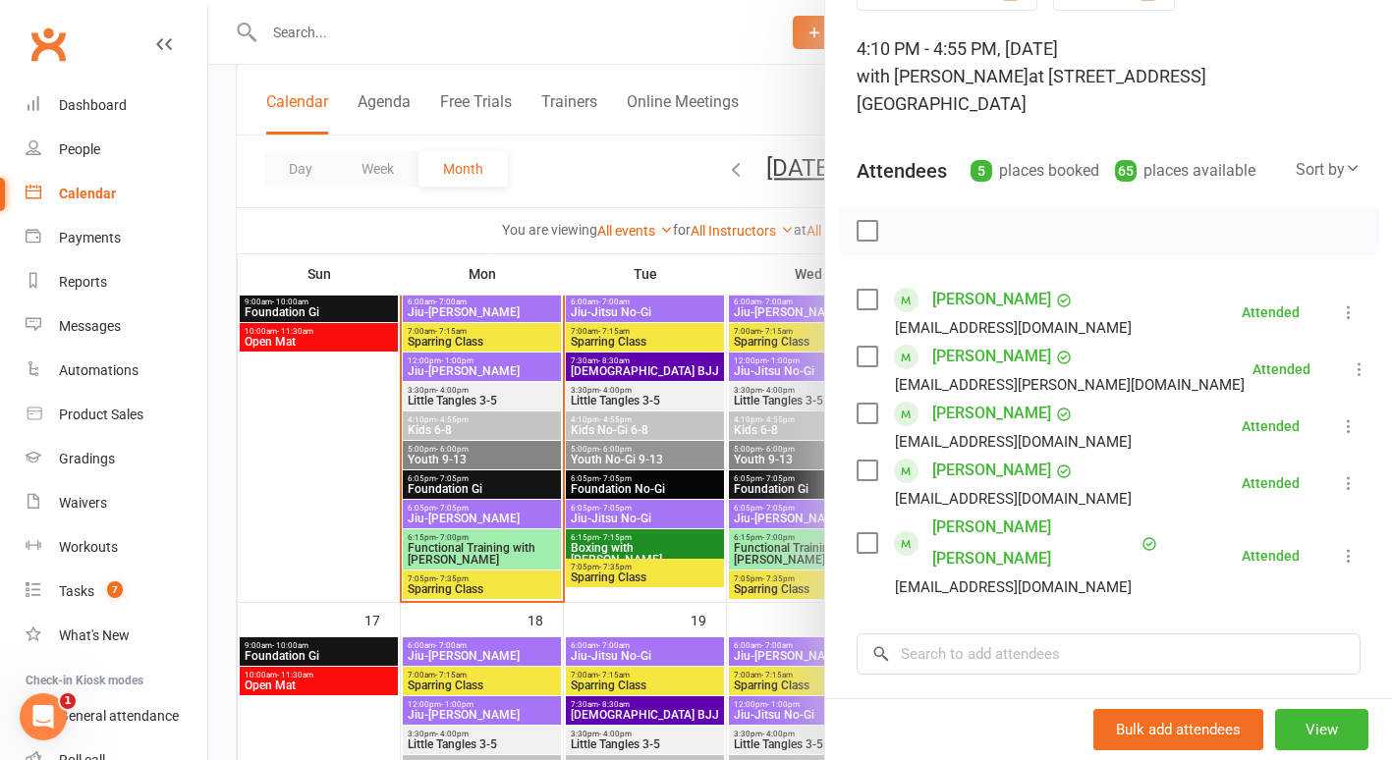
scroll to position [114, 0]
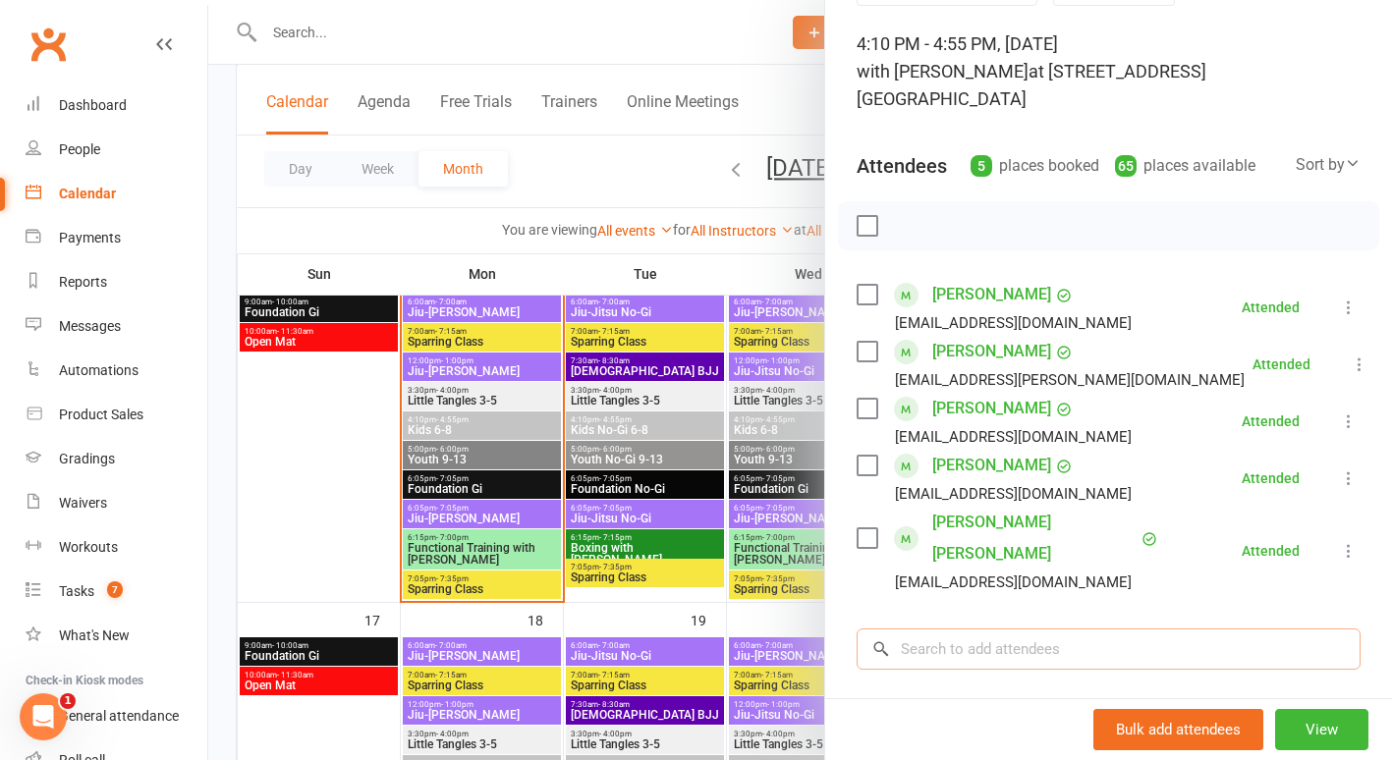
click at [928, 629] on input "search" at bounding box center [1108, 649] width 504 height 41
type input "c"
type input "[PERSON_NAME]"
drag, startPoint x: 985, startPoint y: 577, endPoint x: 723, endPoint y: 580, distance: 262.2
click at [723, 0] on div "Kids 6-8 Class kiosk mode Roll call 4:10 PM - 4:55 PM, [DATE] with [PERSON_NAME…" at bounding box center [799, 0] width 1183 height 0
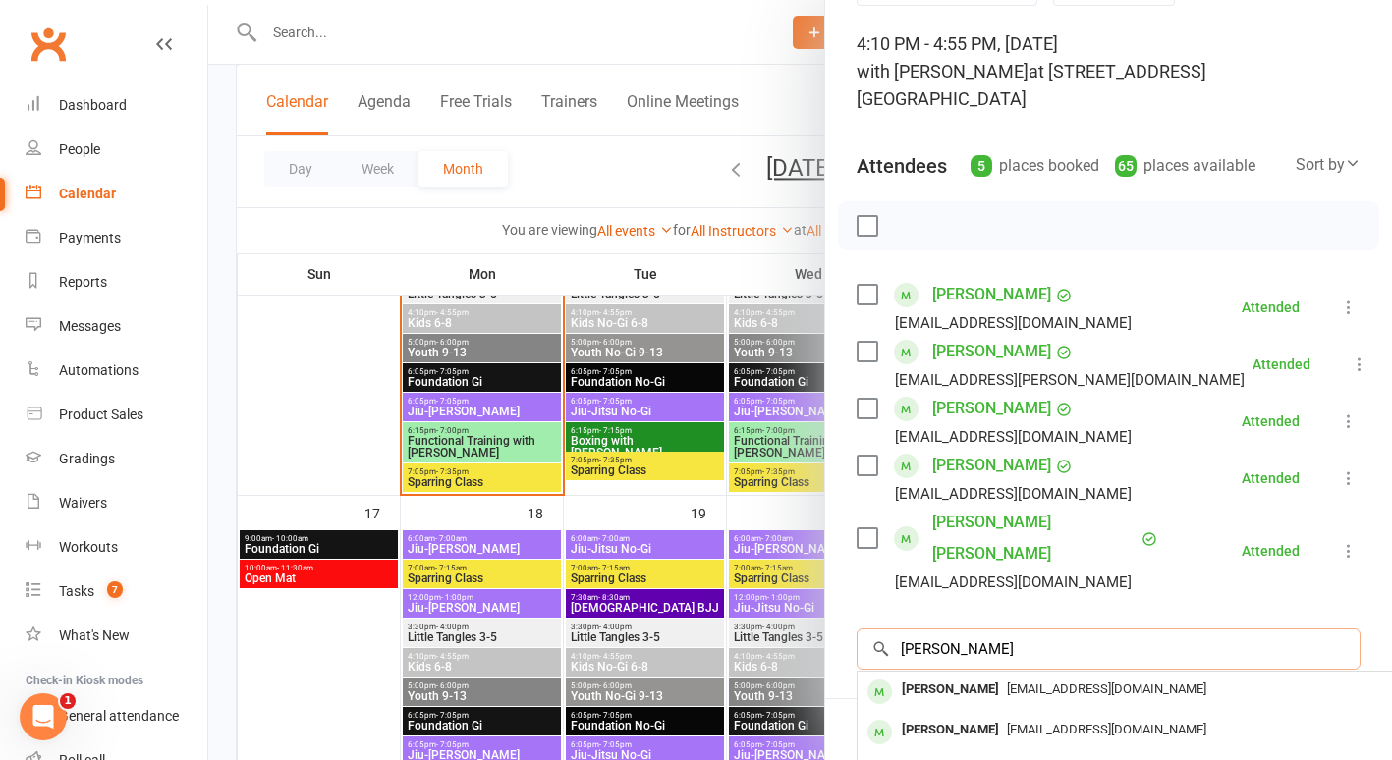
scroll to position [238, 0]
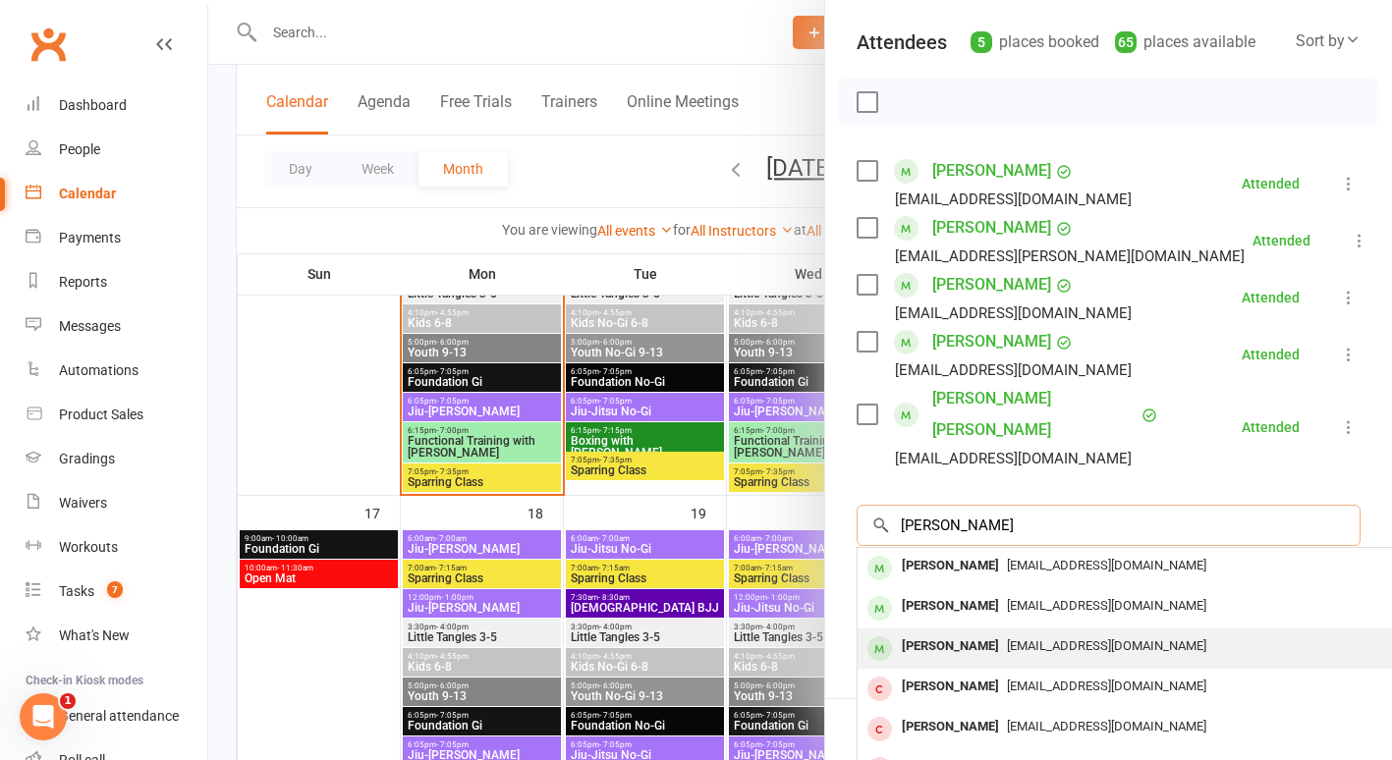
type input "[PERSON_NAME]"
click at [952, 632] on div "[PERSON_NAME]" at bounding box center [950, 646] width 113 height 28
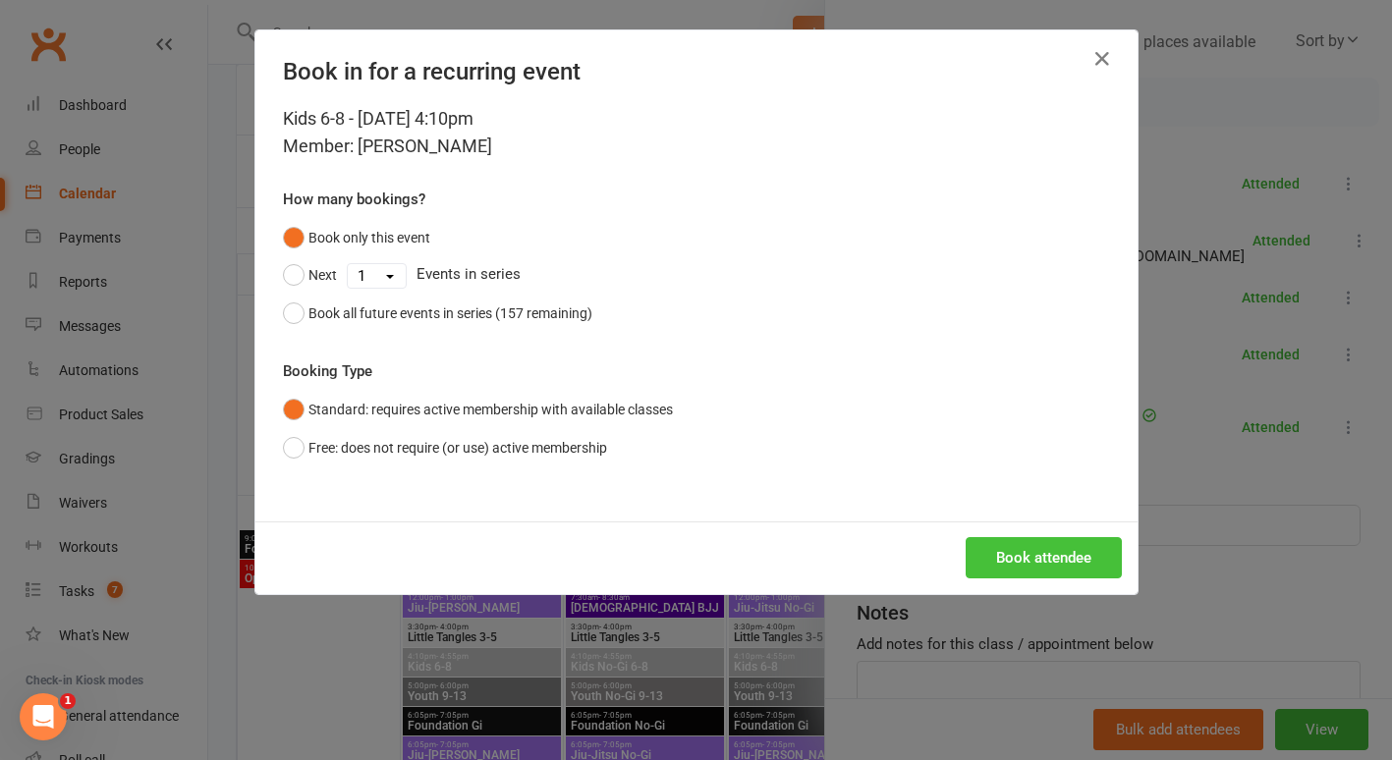
click at [999, 555] on button "Book attendee" at bounding box center [1043, 557] width 156 height 41
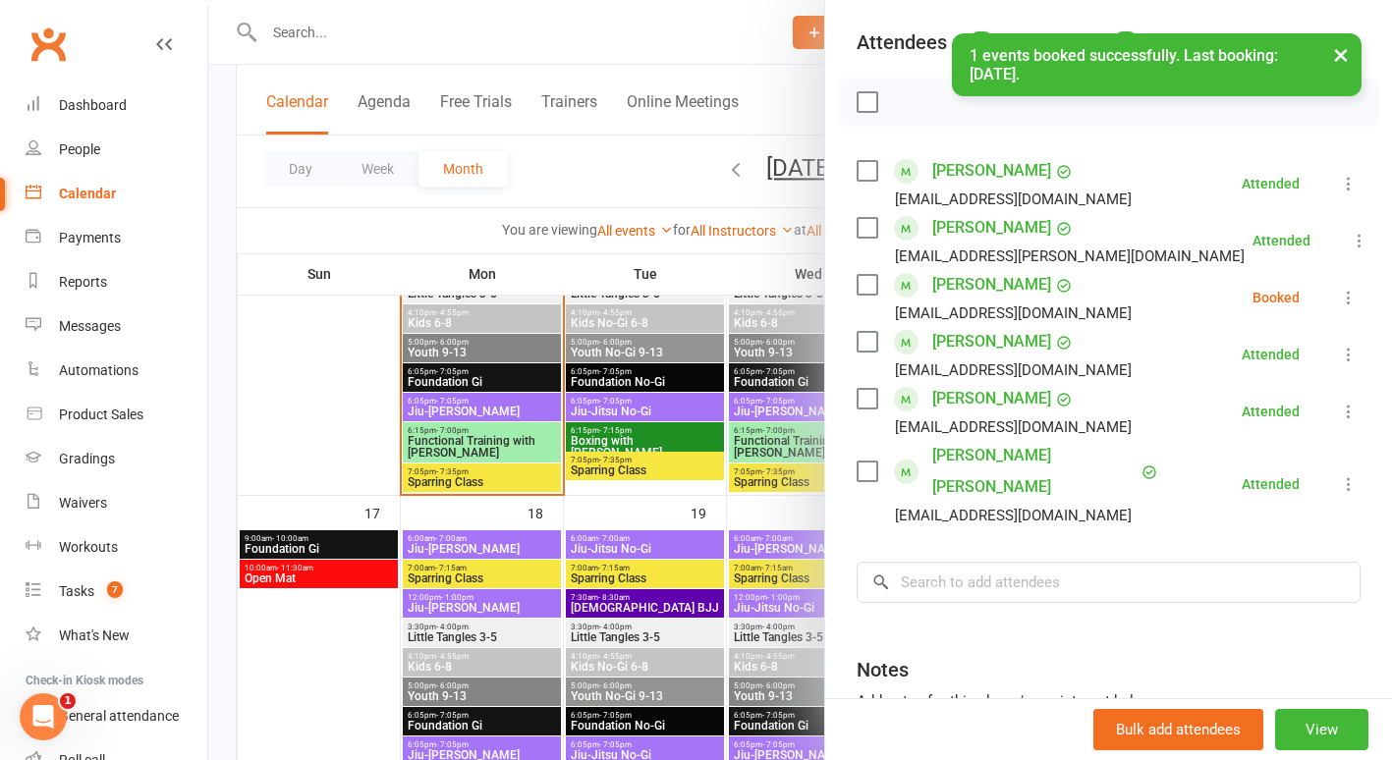
click at [1339, 288] on icon at bounding box center [1349, 298] width 20 height 20
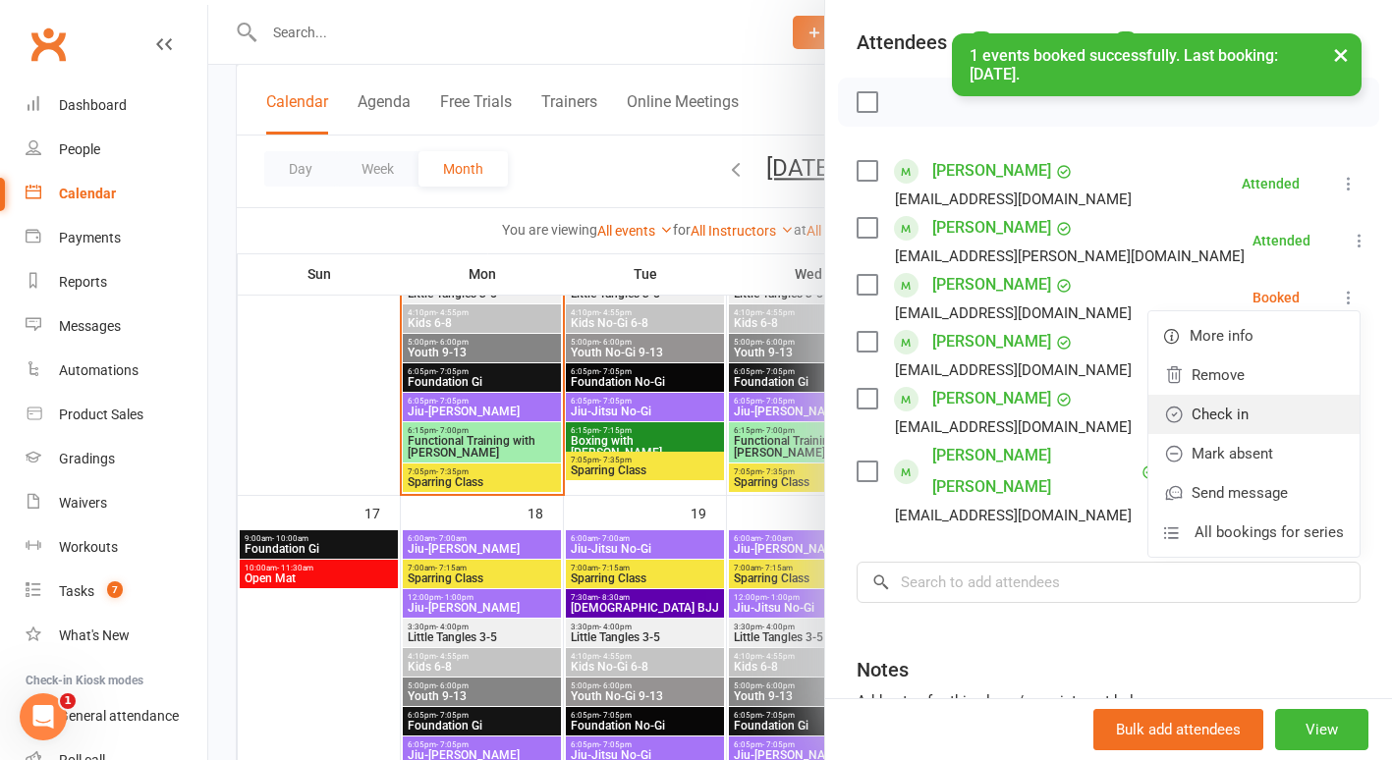
click at [1235, 395] on link "Check in" at bounding box center [1253, 414] width 211 height 39
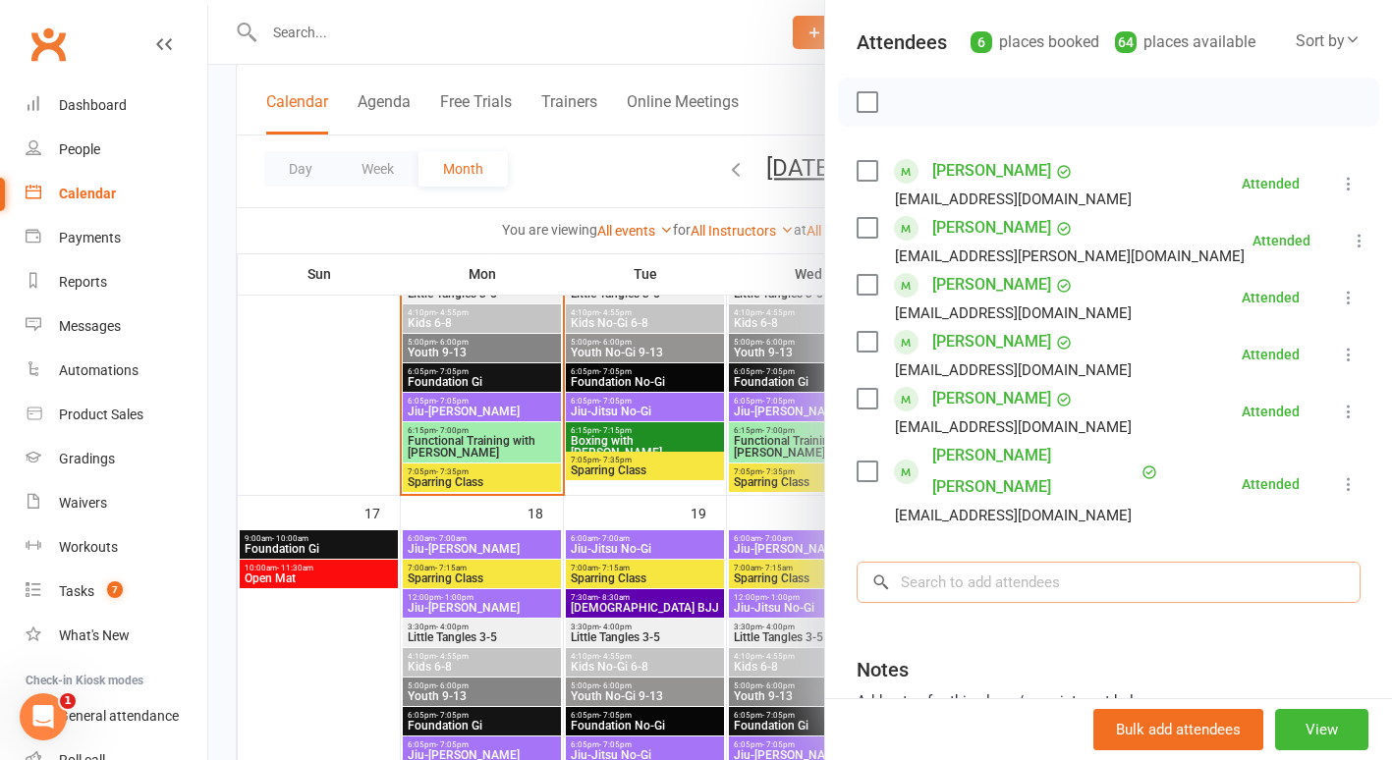
click at [921, 562] on input "search" at bounding box center [1108, 582] width 504 height 41
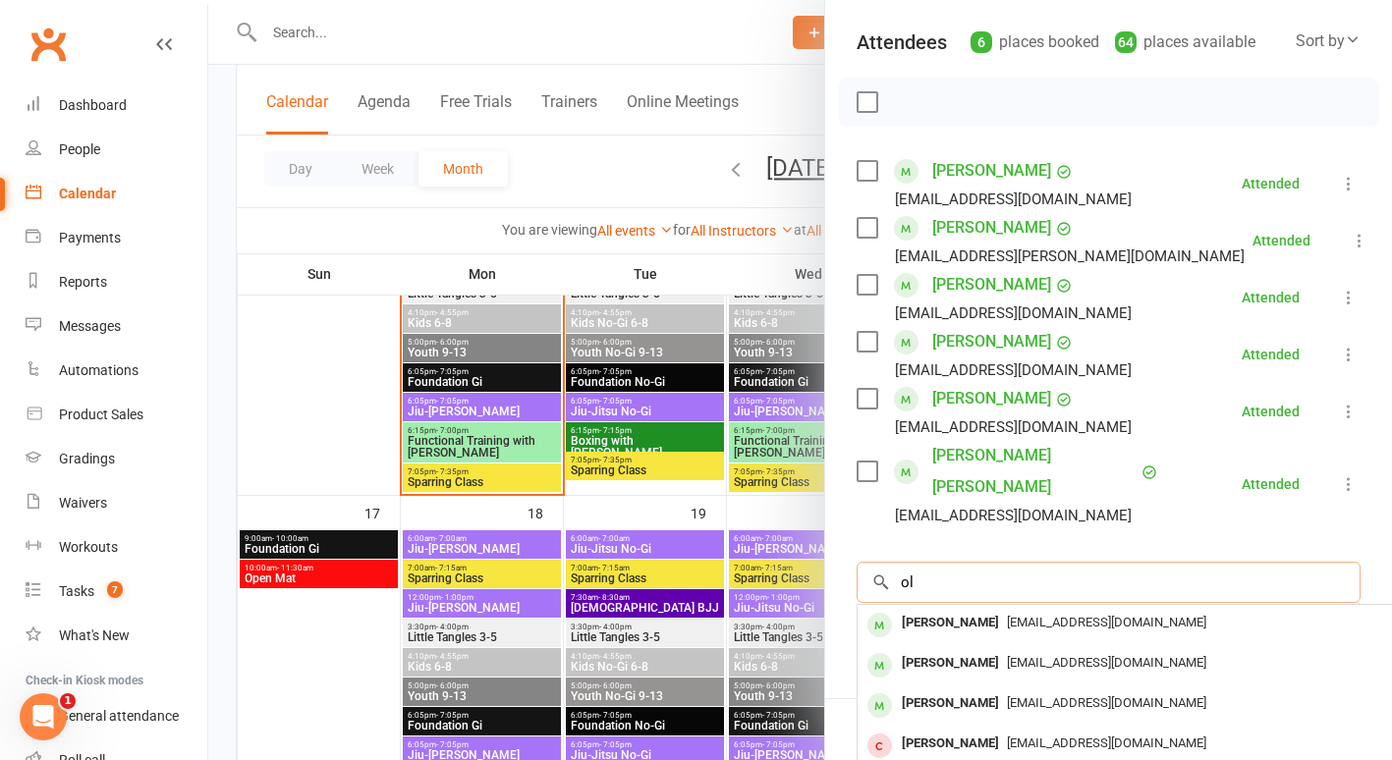
type input "o"
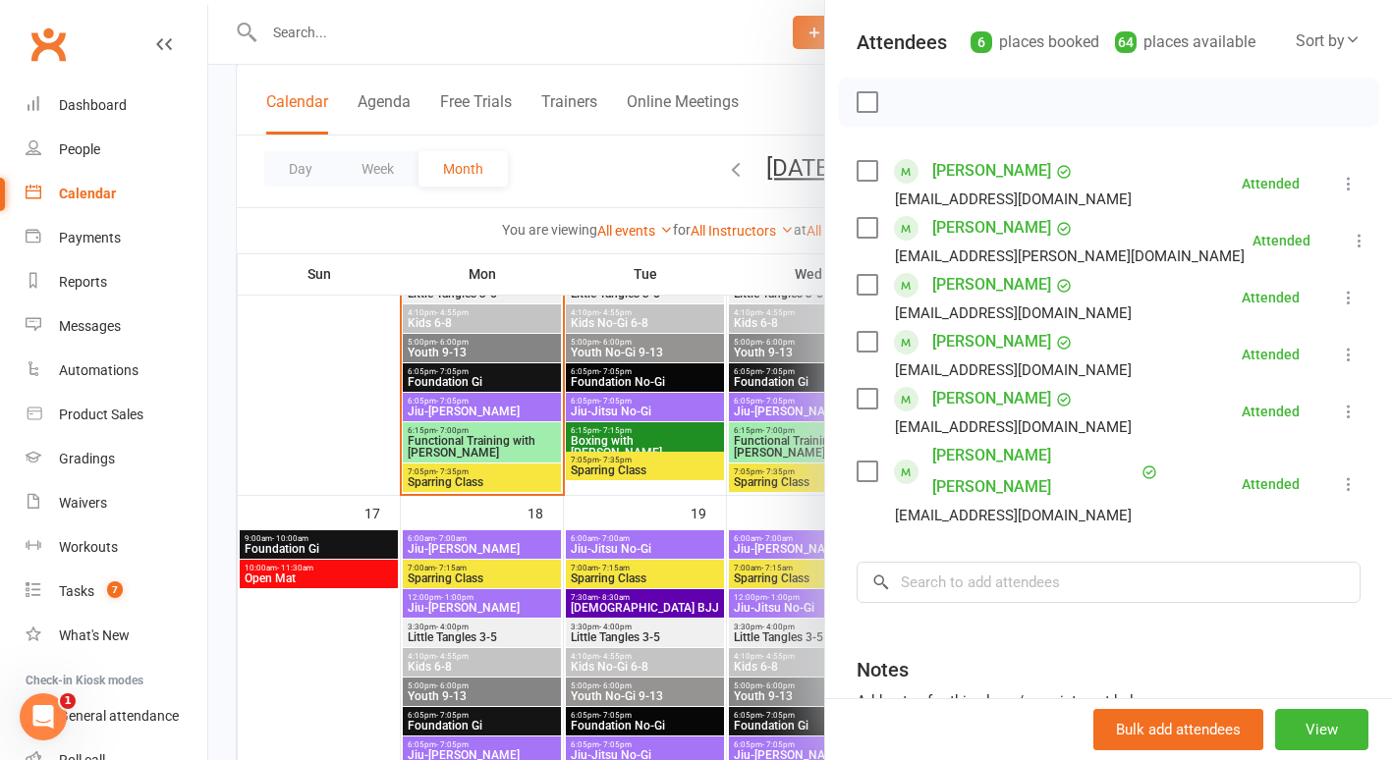
click at [1339, 288] on icon at bounding box center [1349, 298] width 20 height 20
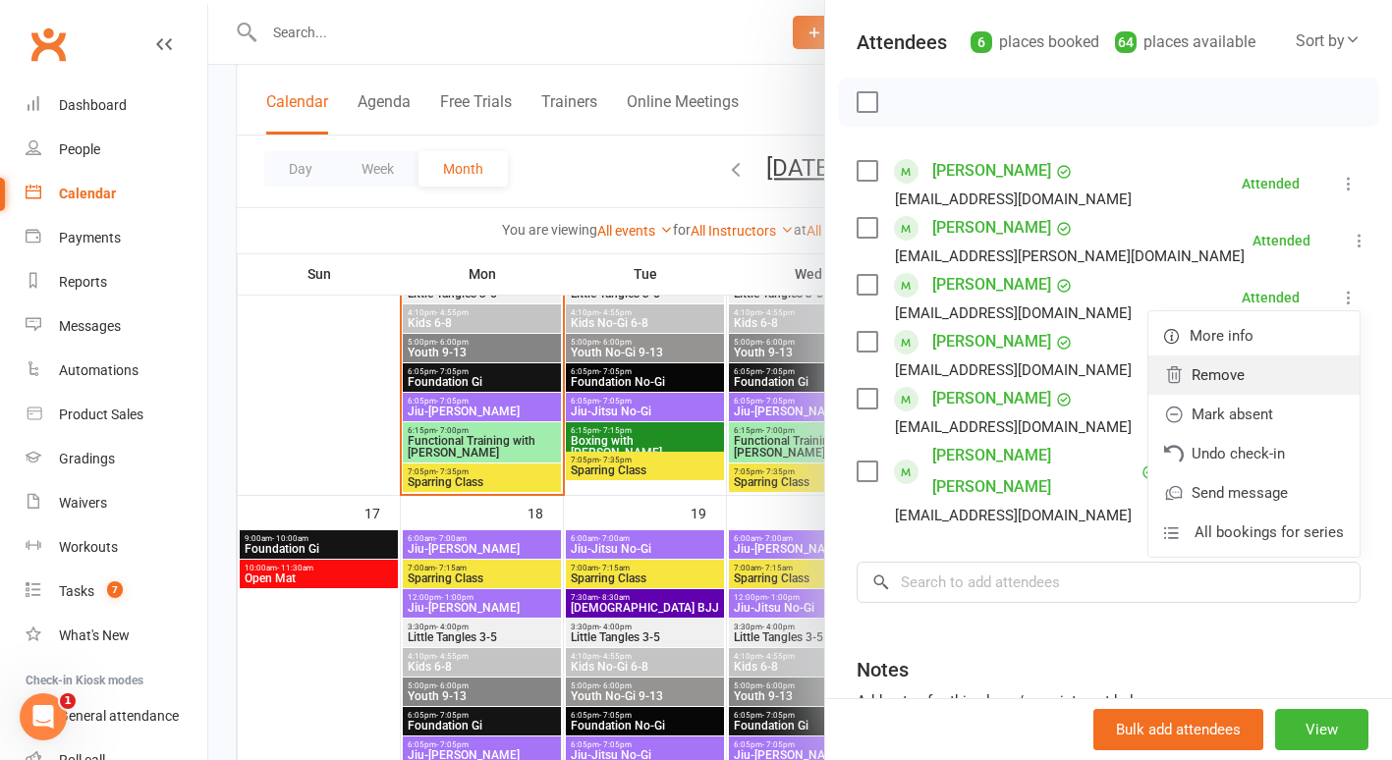
click at [1223, 359] on link "Remove" at bounding box center [1253, 375] width 211 height 39
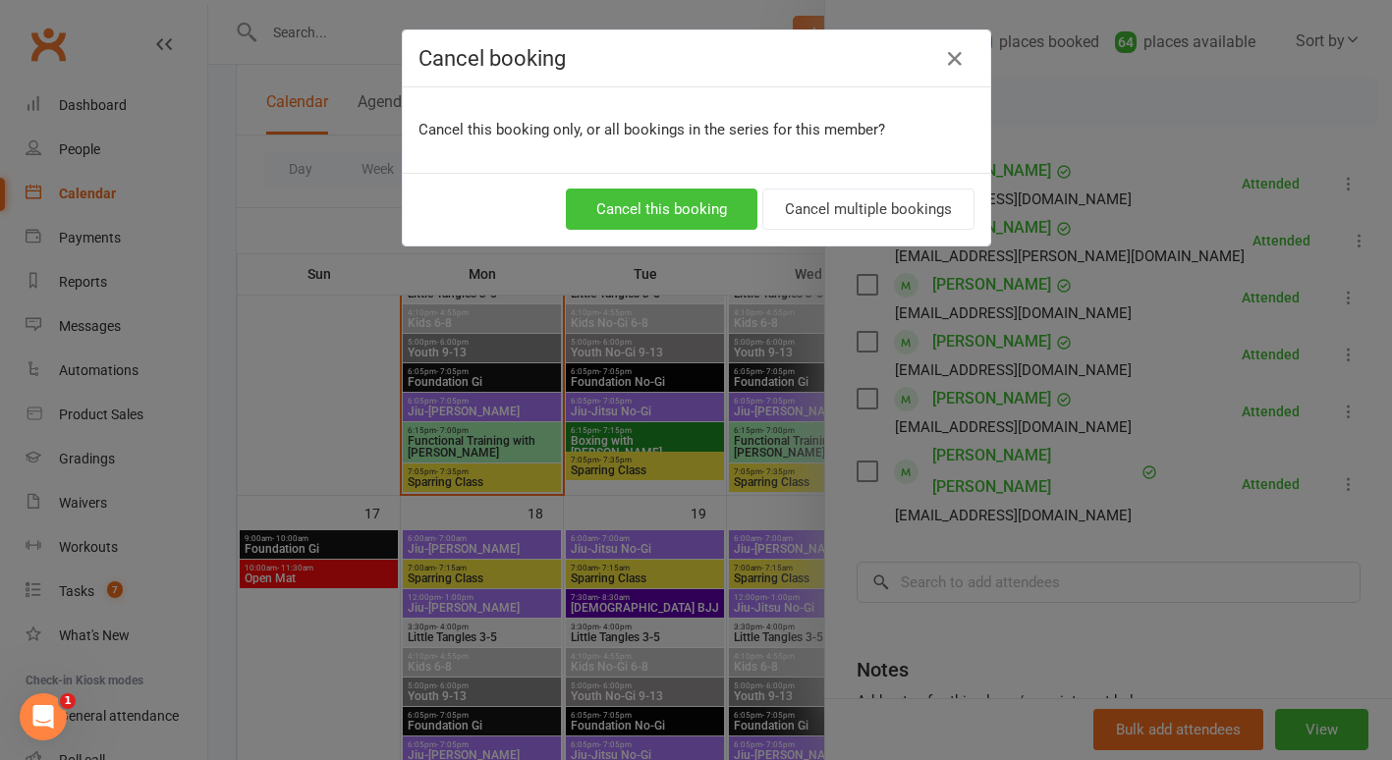
click at [714, 203] on button "Cancel this booking" at bounding box center [662, 209] width 192 height 41
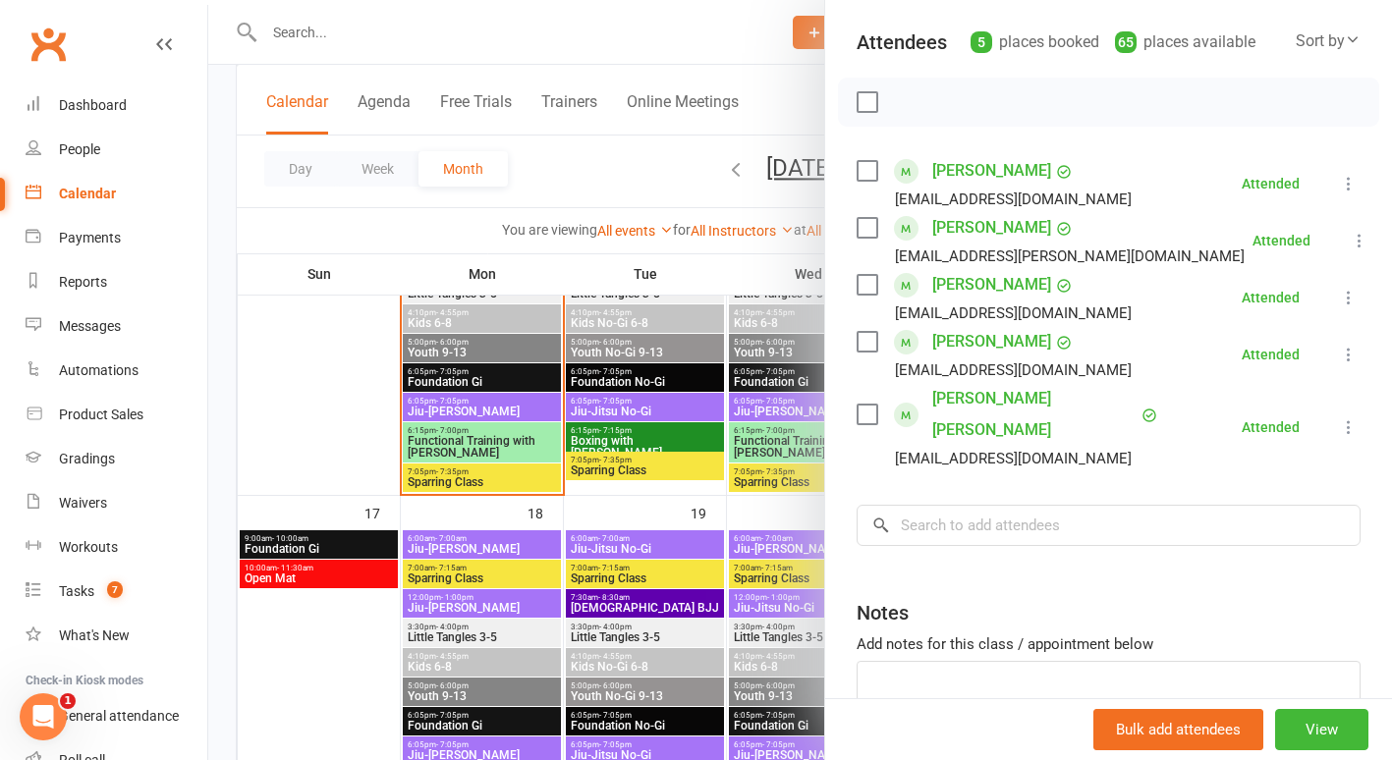
click at [443, 351] on div at bounding box center [799, 380] width 1183 height 760
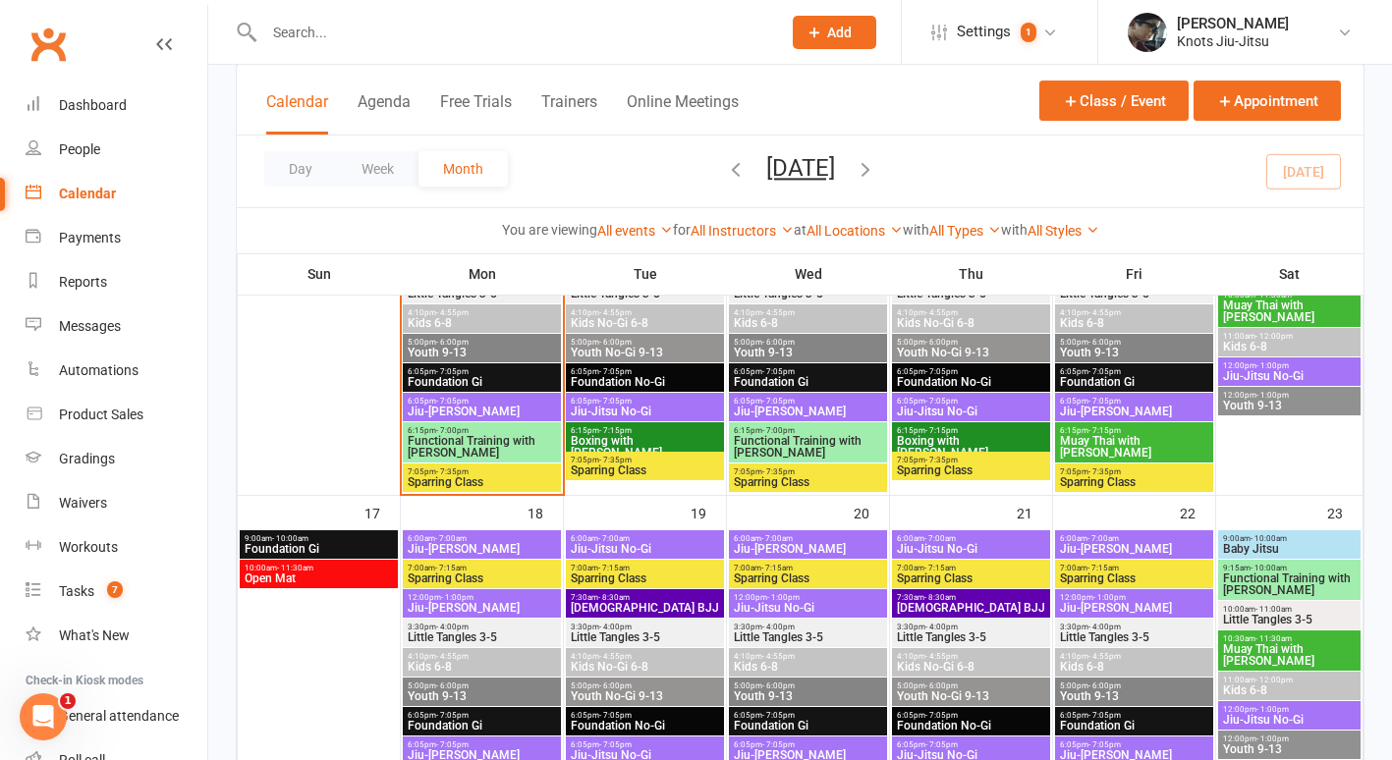
click at [443, 351] on span "Youth 9-13" at bounding box center [482, 353] width 150 height 12
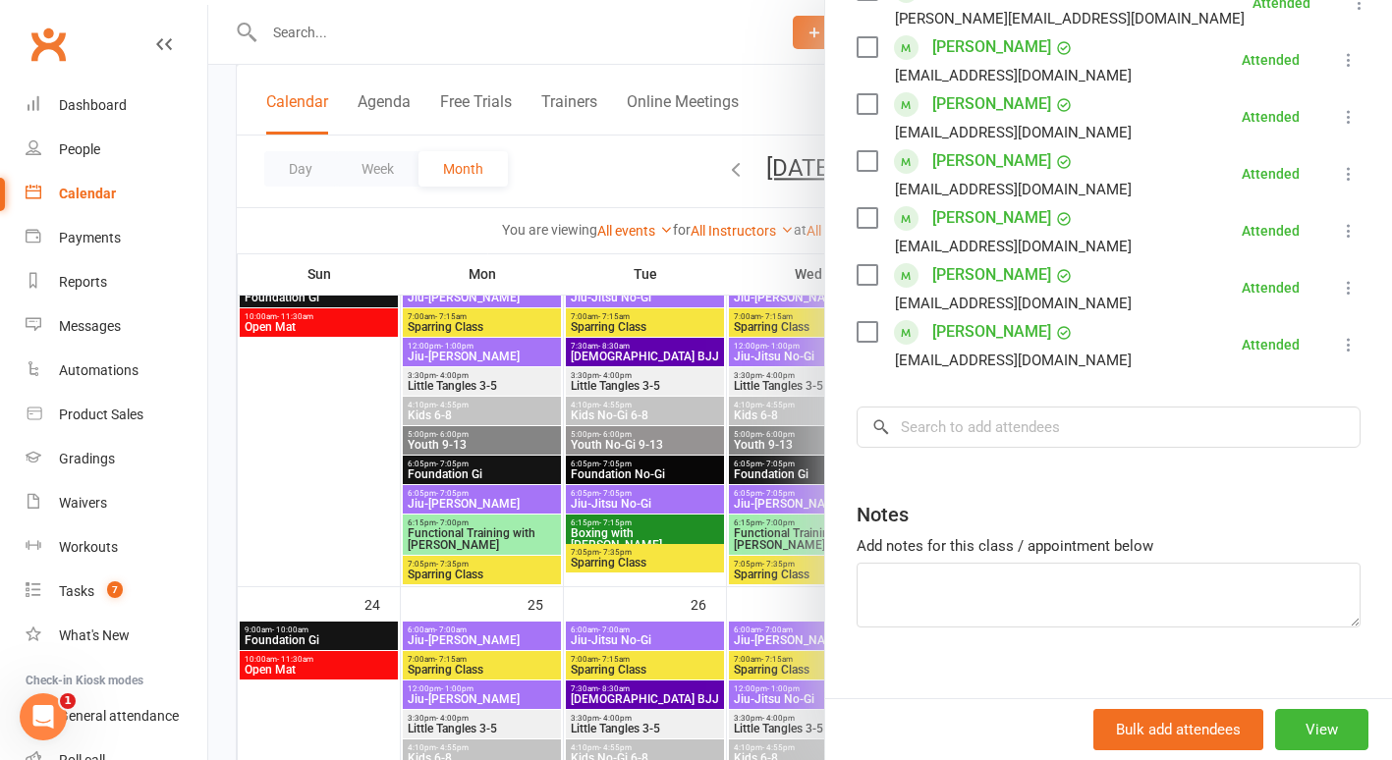
scroll to position [1309, 0]
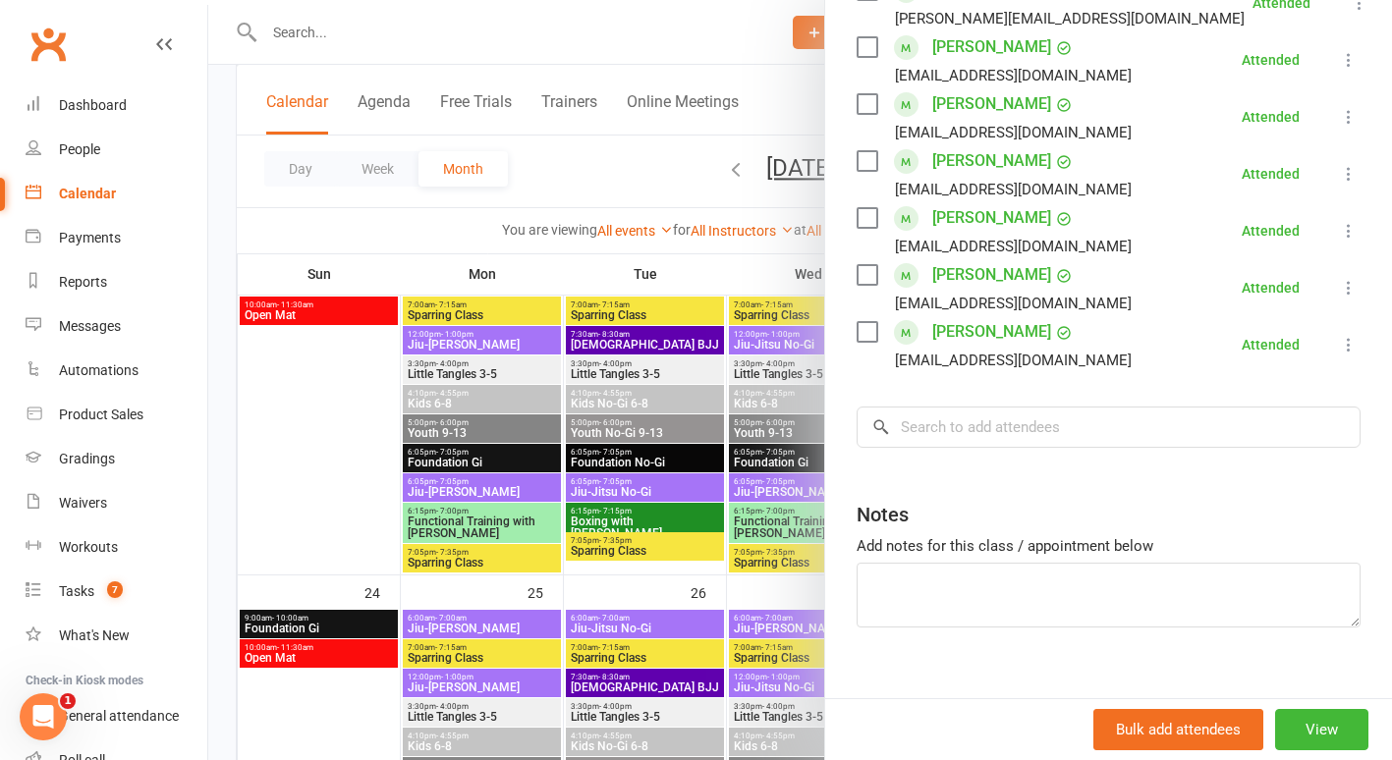
click at [298, 443] on div at bounding box center [799, 380] width 1183 height 760
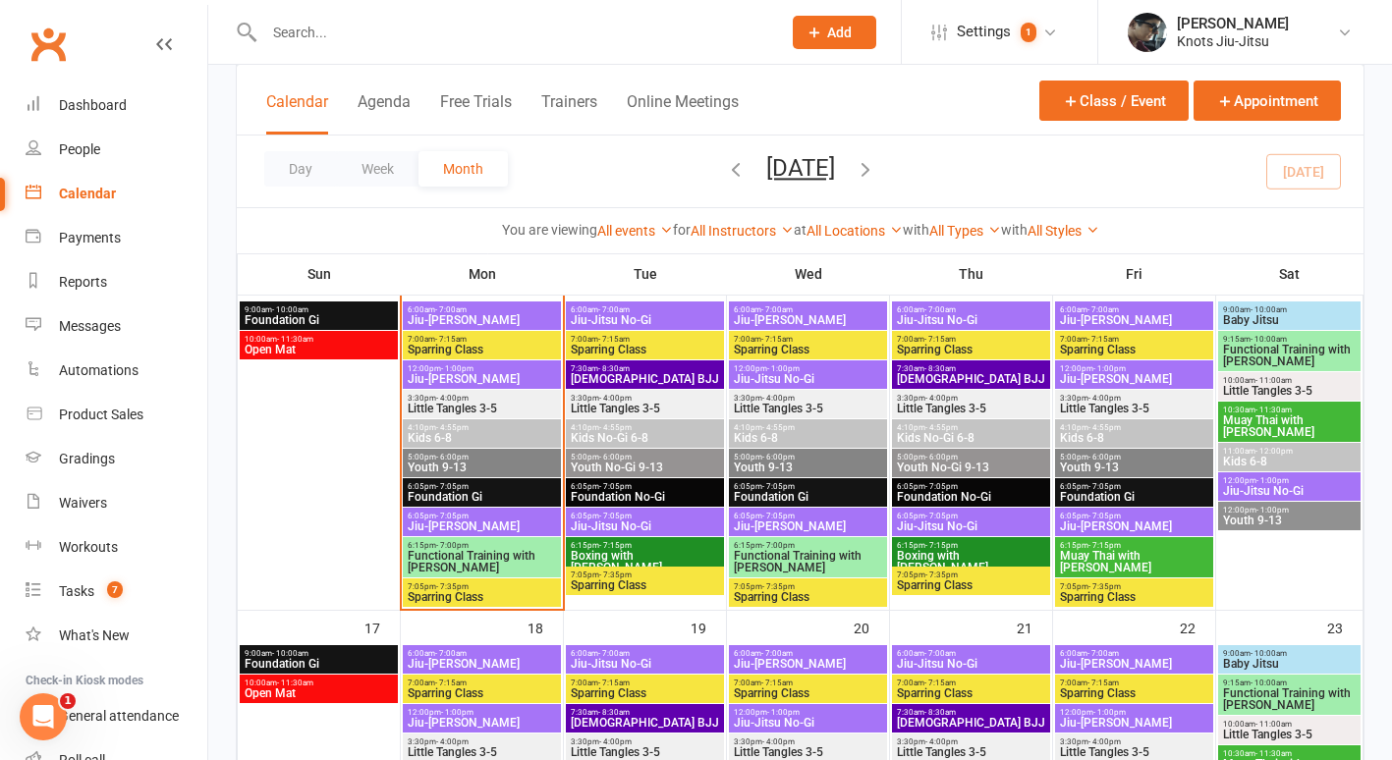
scroll to position [912, 0]
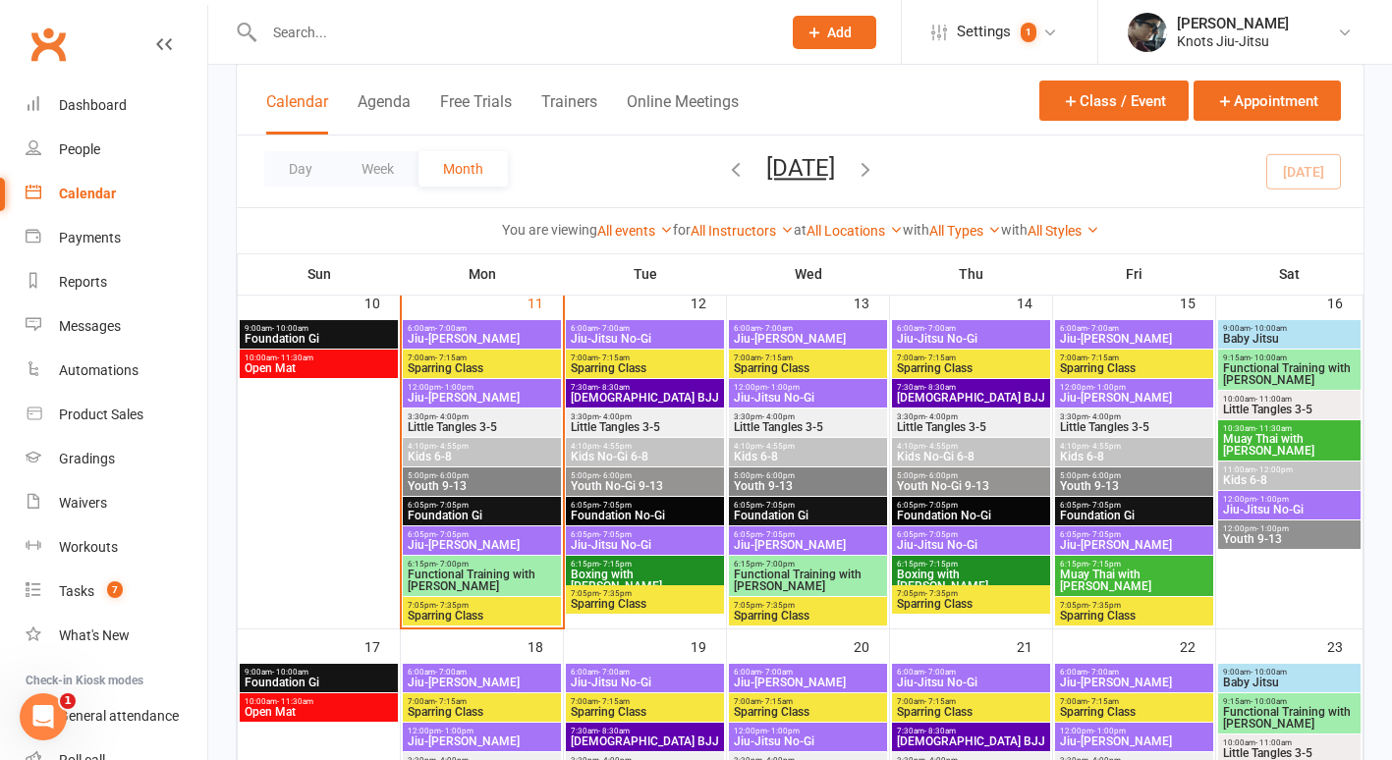
click at [445, 523] on div "6:05pm - 7:05pm Foundation Gi" at bounding box center [482, 511] width 158 height 28
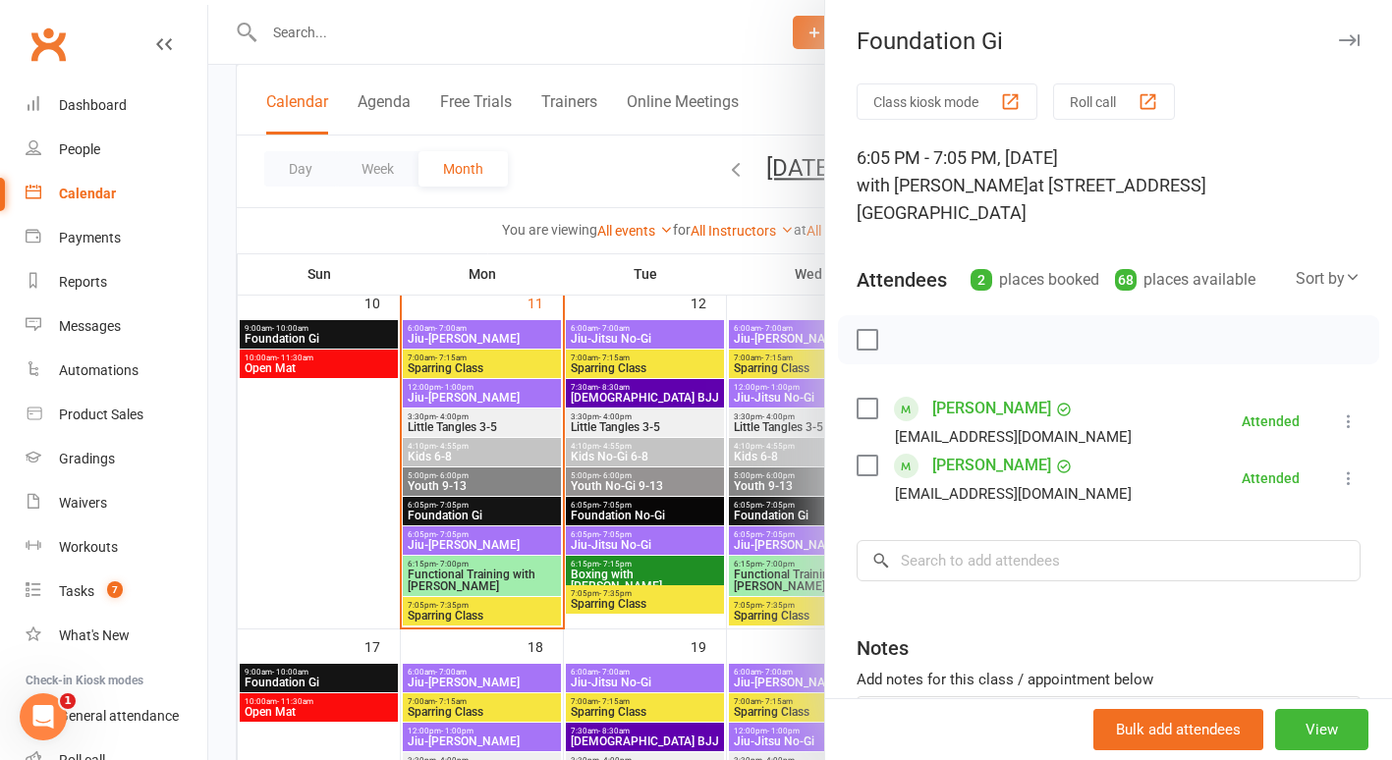
click at [435, 542] on div at bounding box center [799, 380] width 1183 height 760
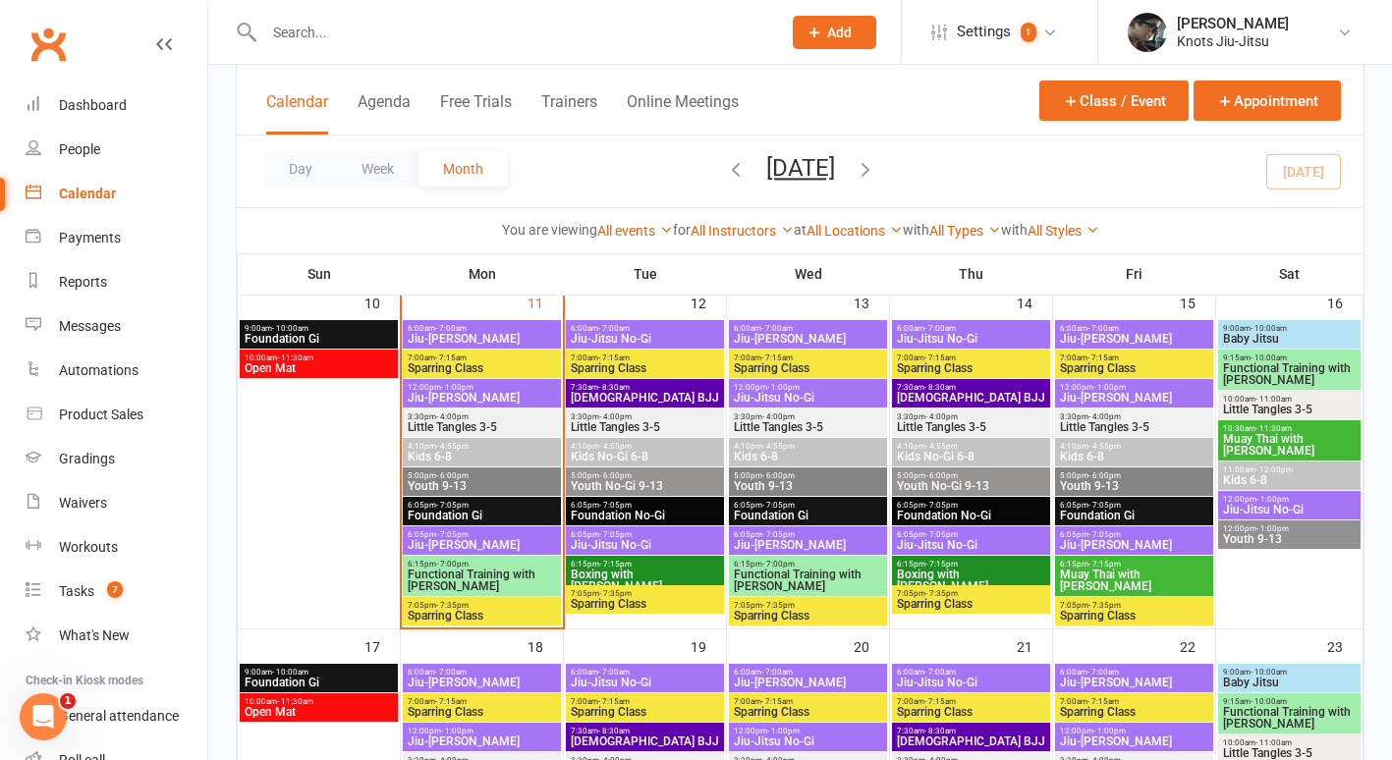
click at [435, 542] on span "Jiu-[PERSON_NAME]" at bounding box center [482, 545] width 150 height 12
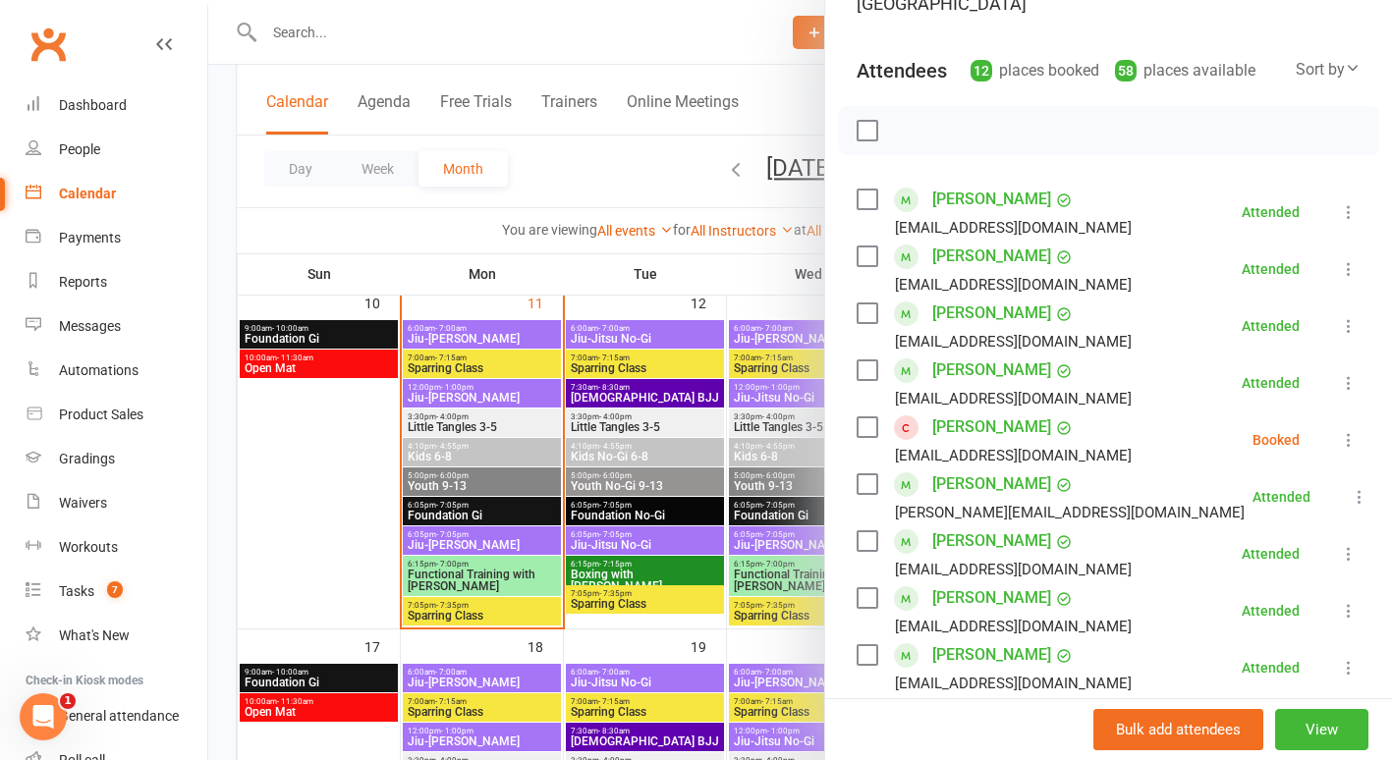
scroll to position [559, 0]
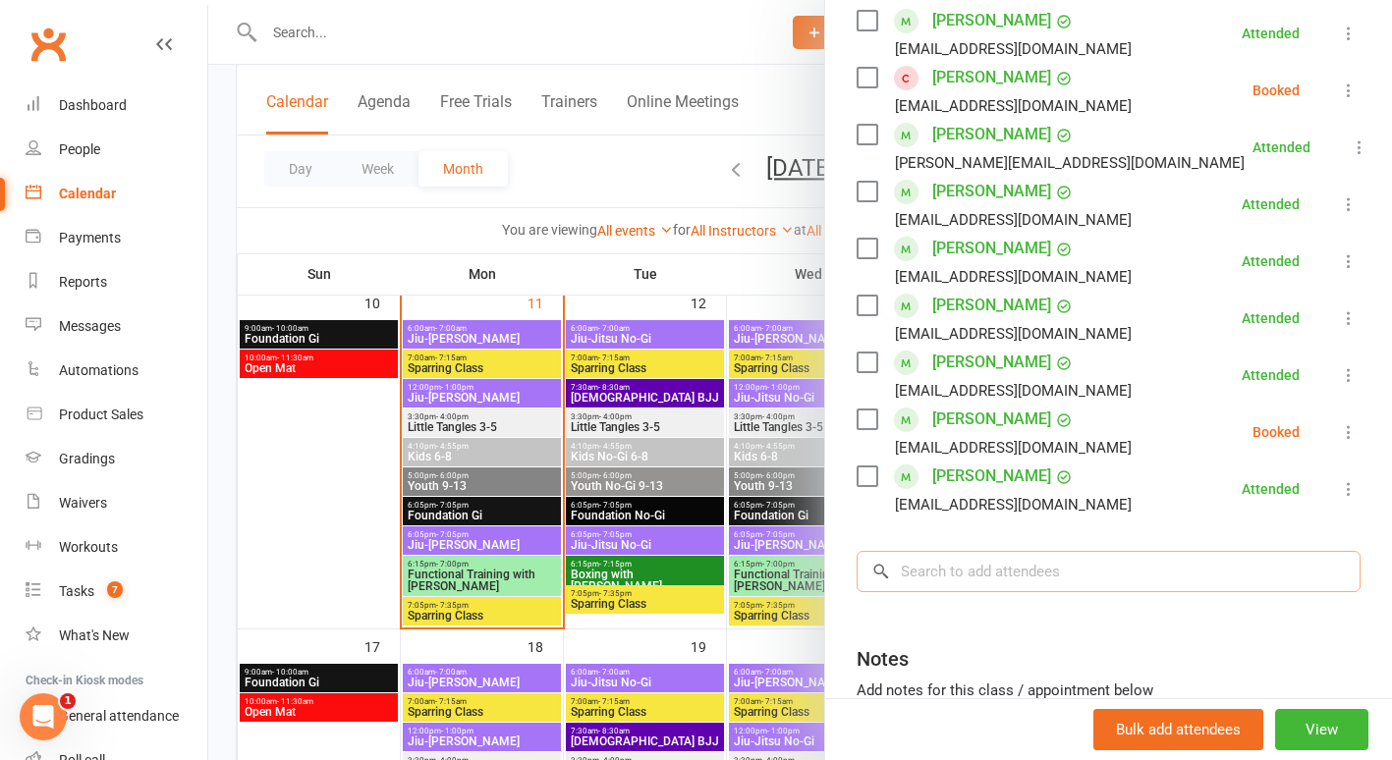
click at [937, 557] on input "search" at bounding box center [1108, 571] width 504 height 41
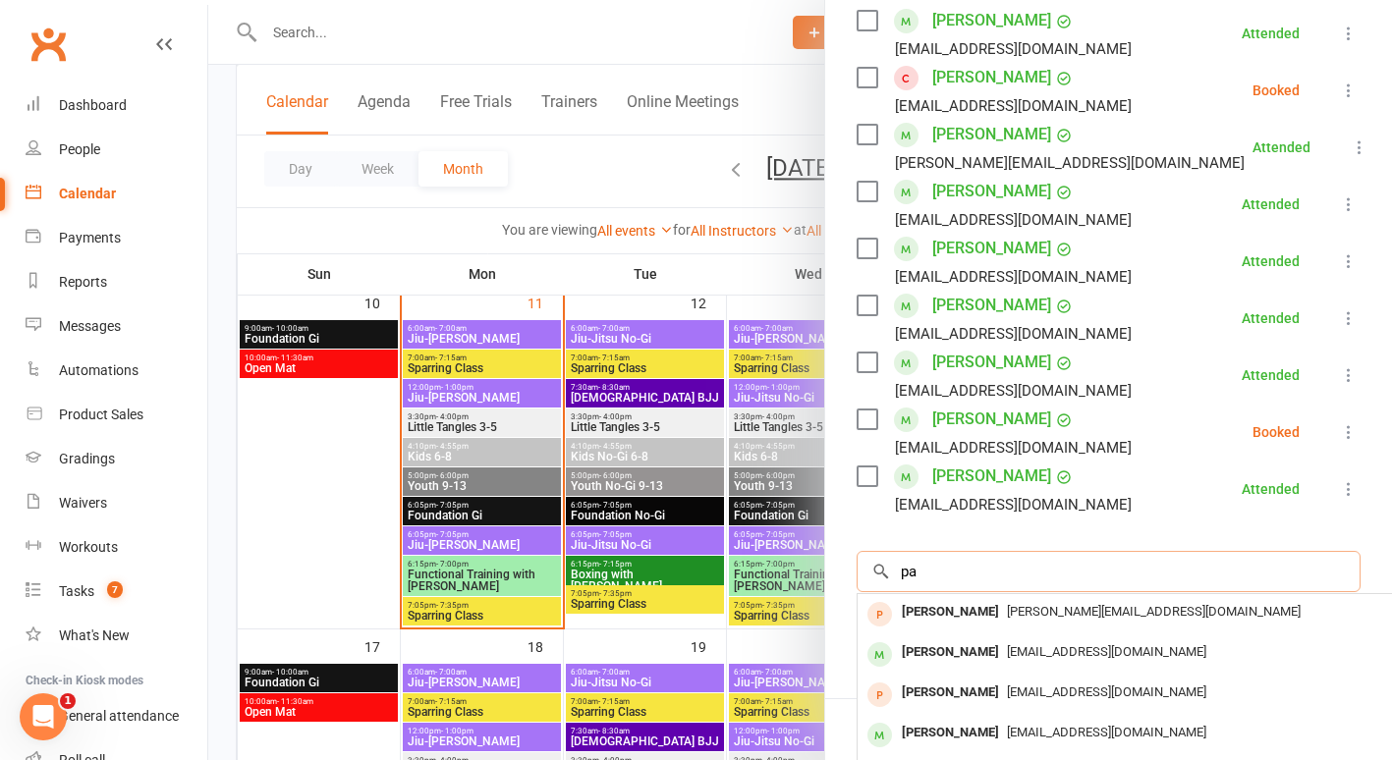
type input "p"
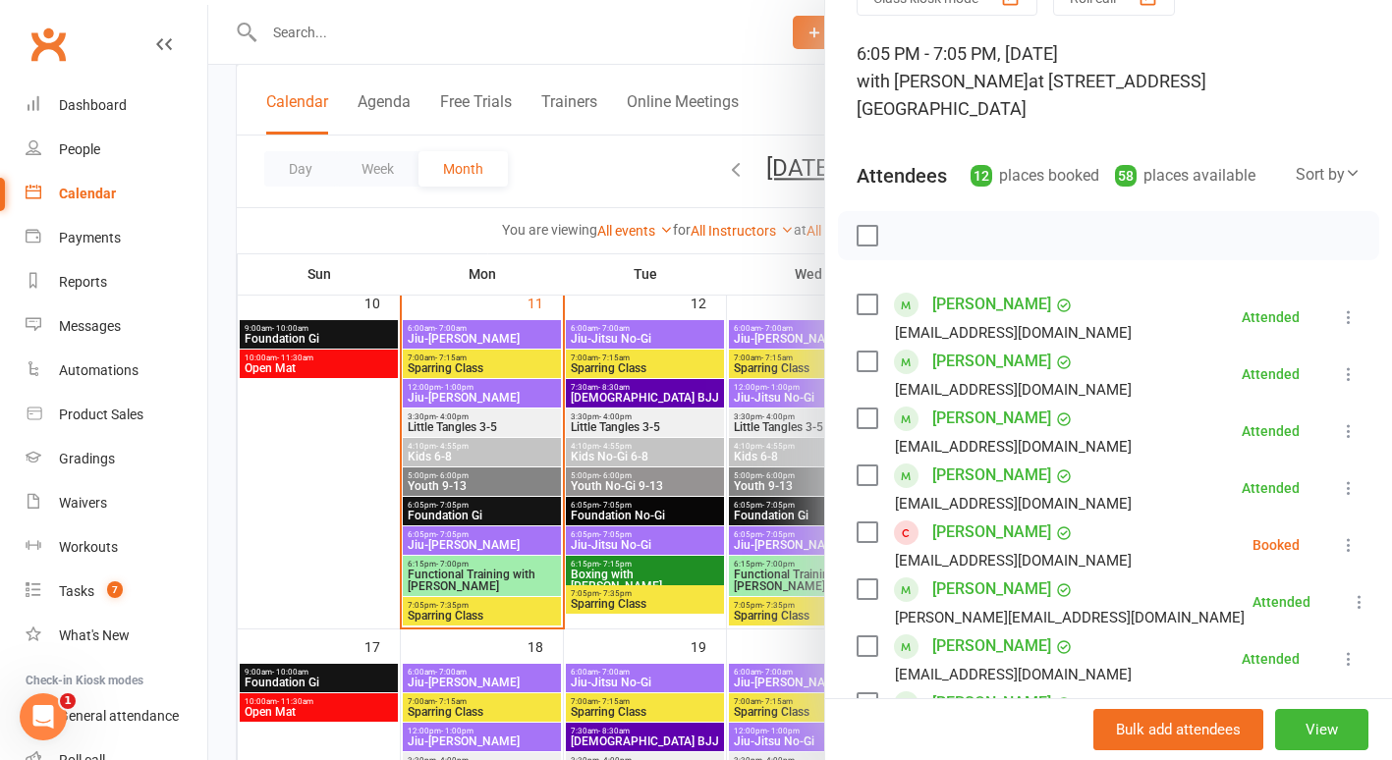
scroll to position [100, 0]
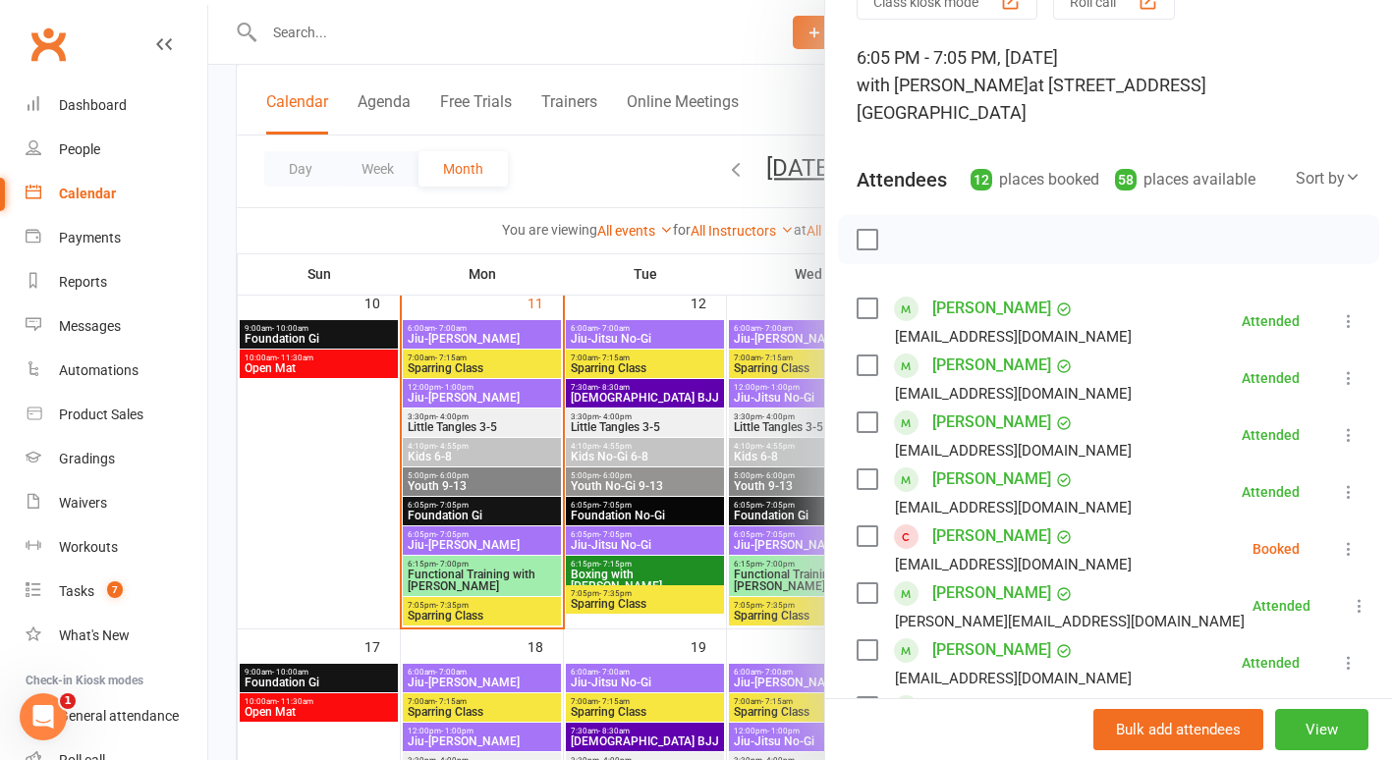
click at [310, 493] on div at bounding box center [799, 380] width 1183 height 760
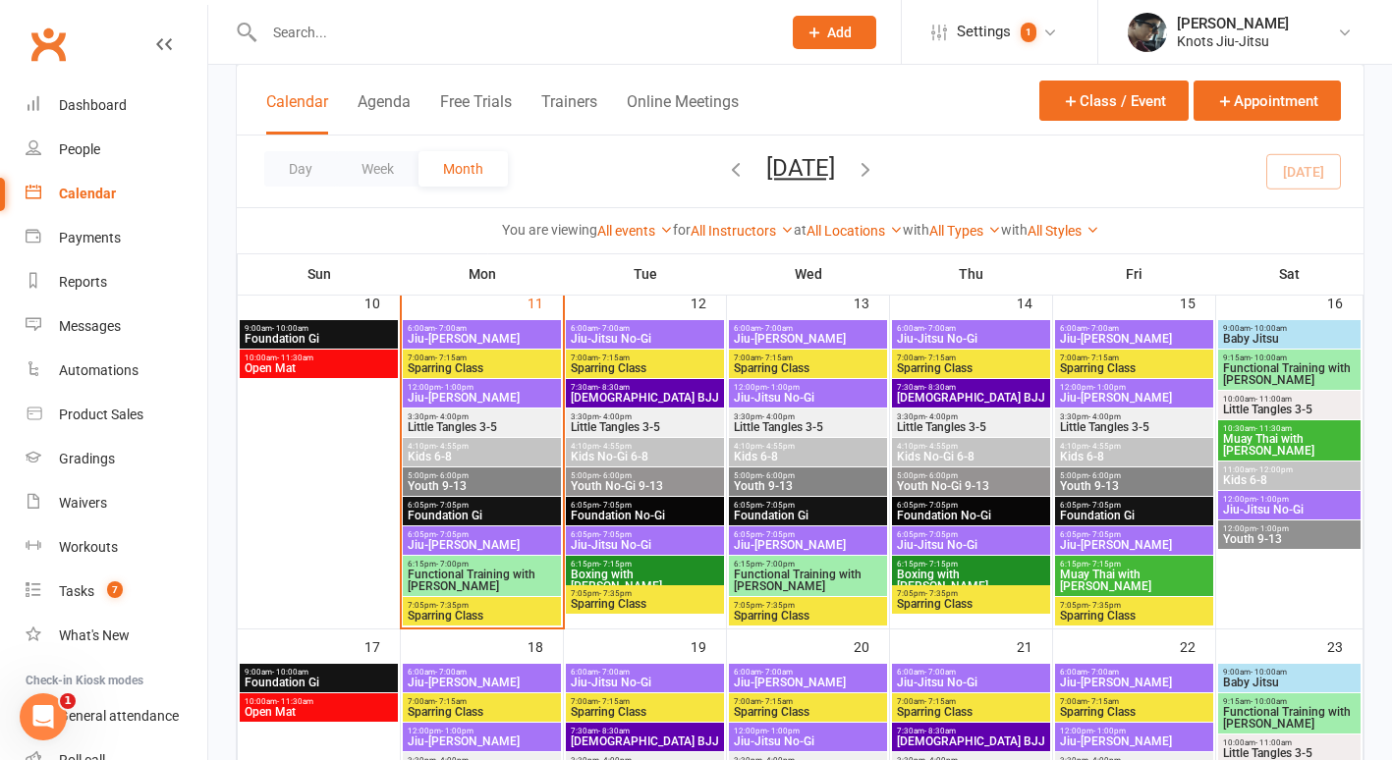
click at [476, 537] on span "6:05pm - 7:05pm" at bounding box center [482, 534] width 150 height 9
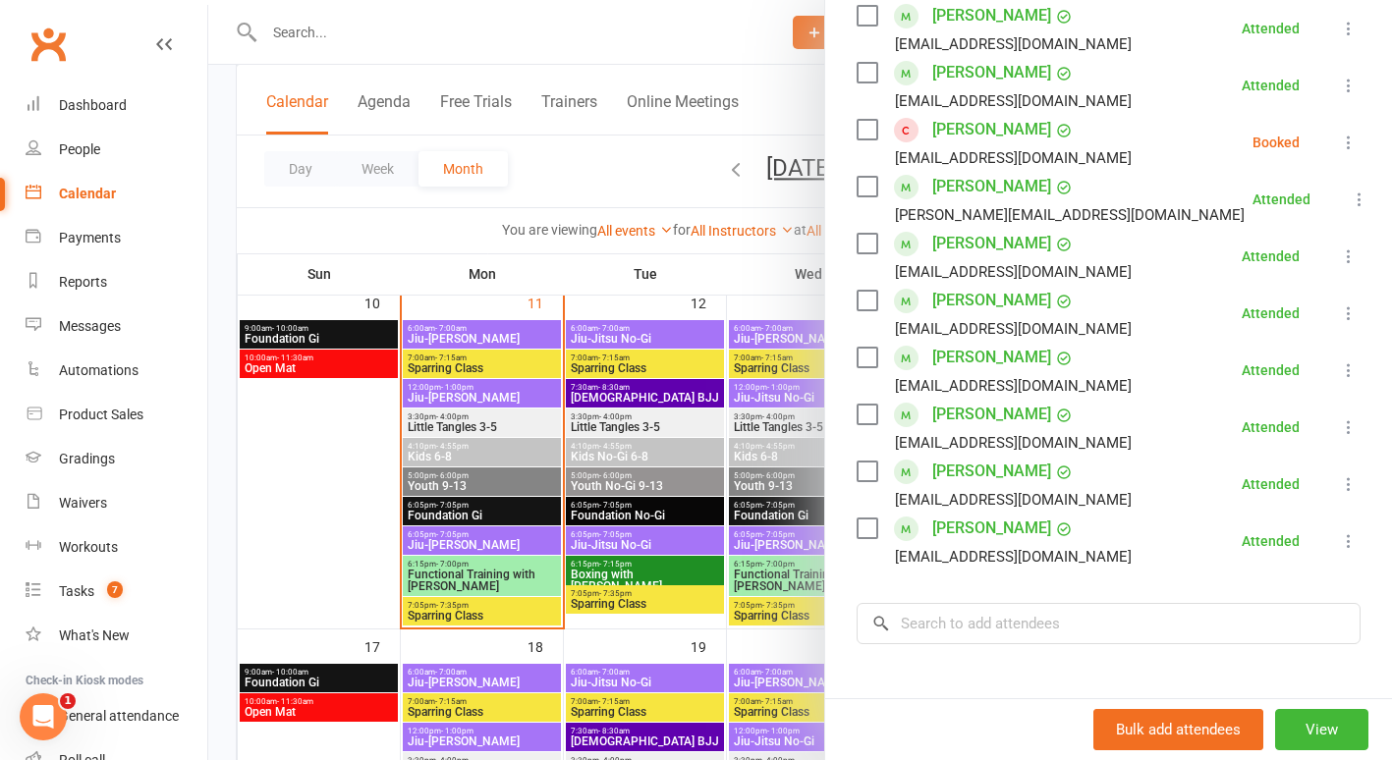
scroll to position [509, 0]
click at [954, 454] on link "[PERSON_NAME]" at bounding box center [991, 469] width 119 height 31
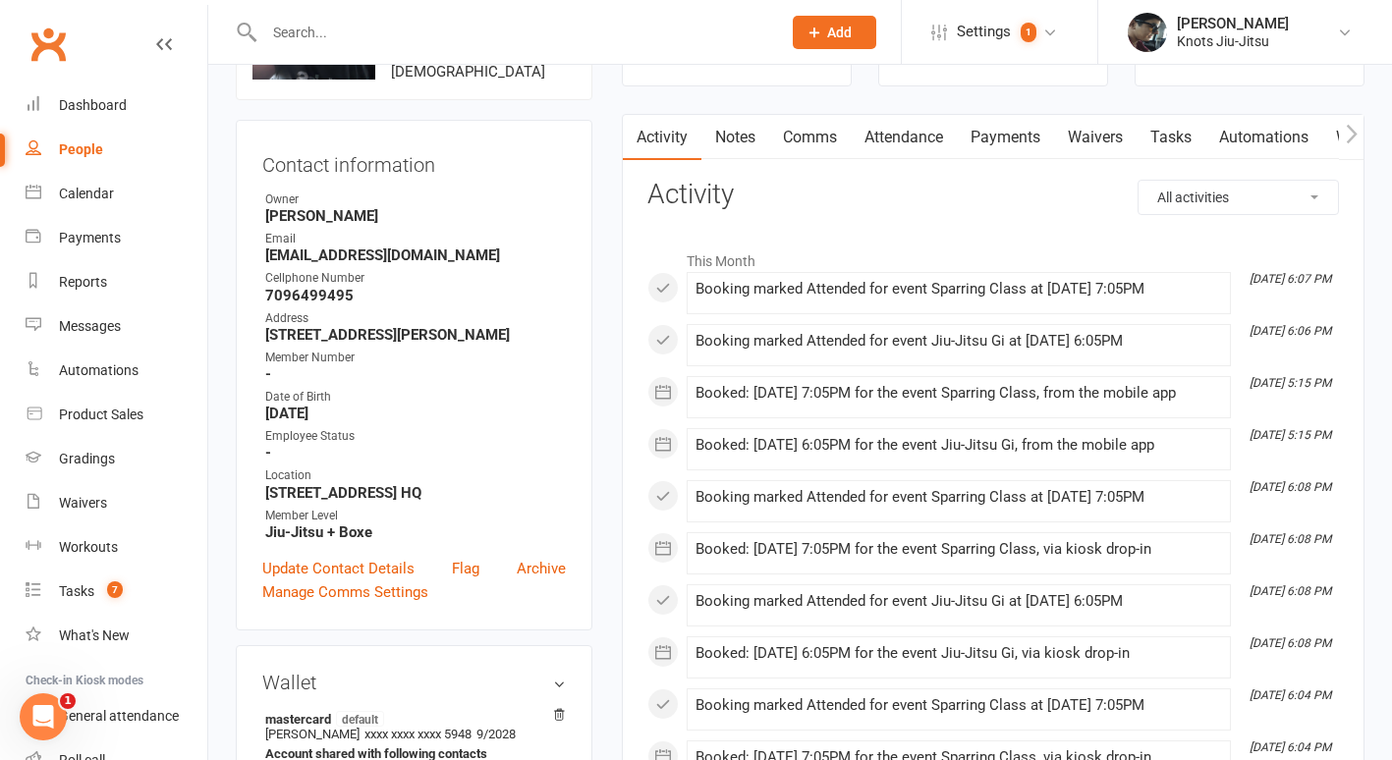
scroll to position [153, 0]
click at [1002, 140] on link "Payments" at bounding box center [1005, 136] width 97 height 45
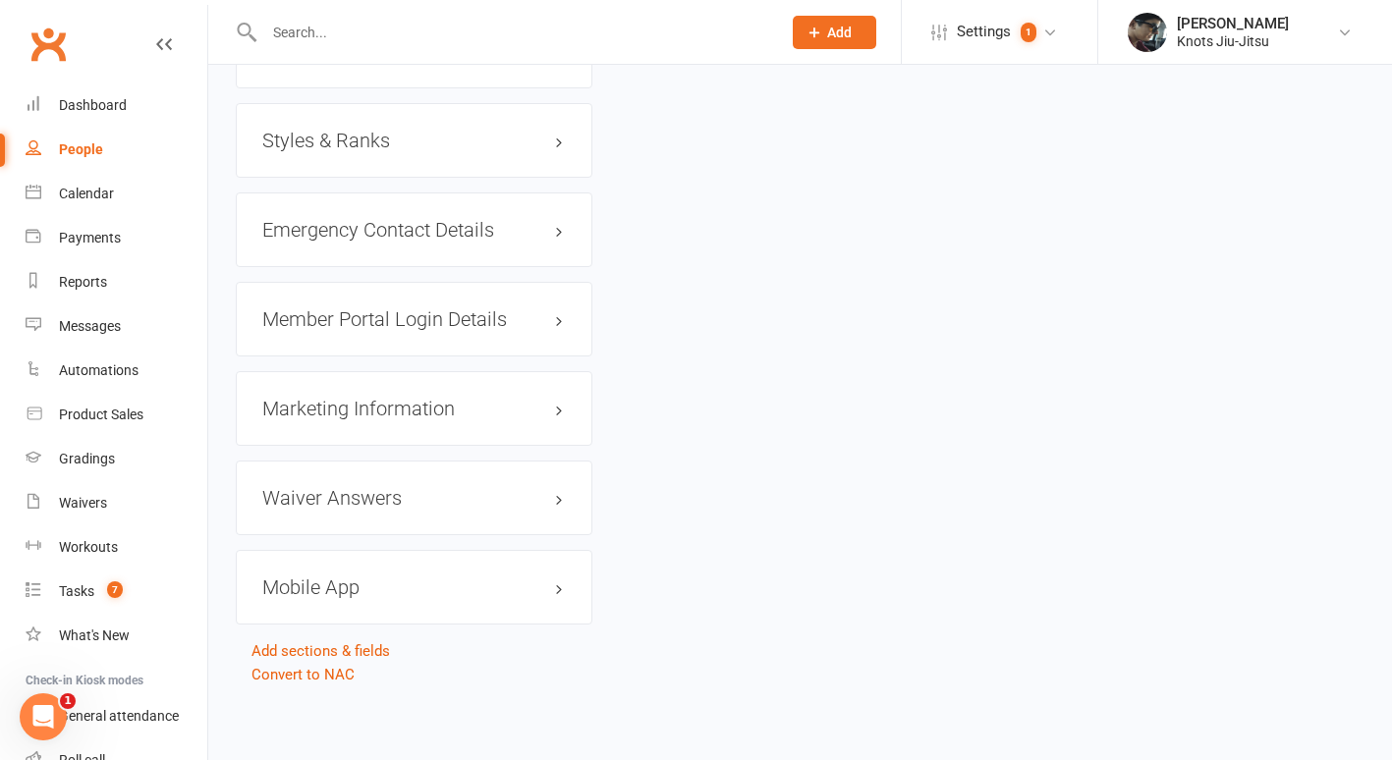
scroll to position [1836, 0]
click at [489, 583] on h3 "Mobile App" at bounding box center [413, 584] width 303 height 22
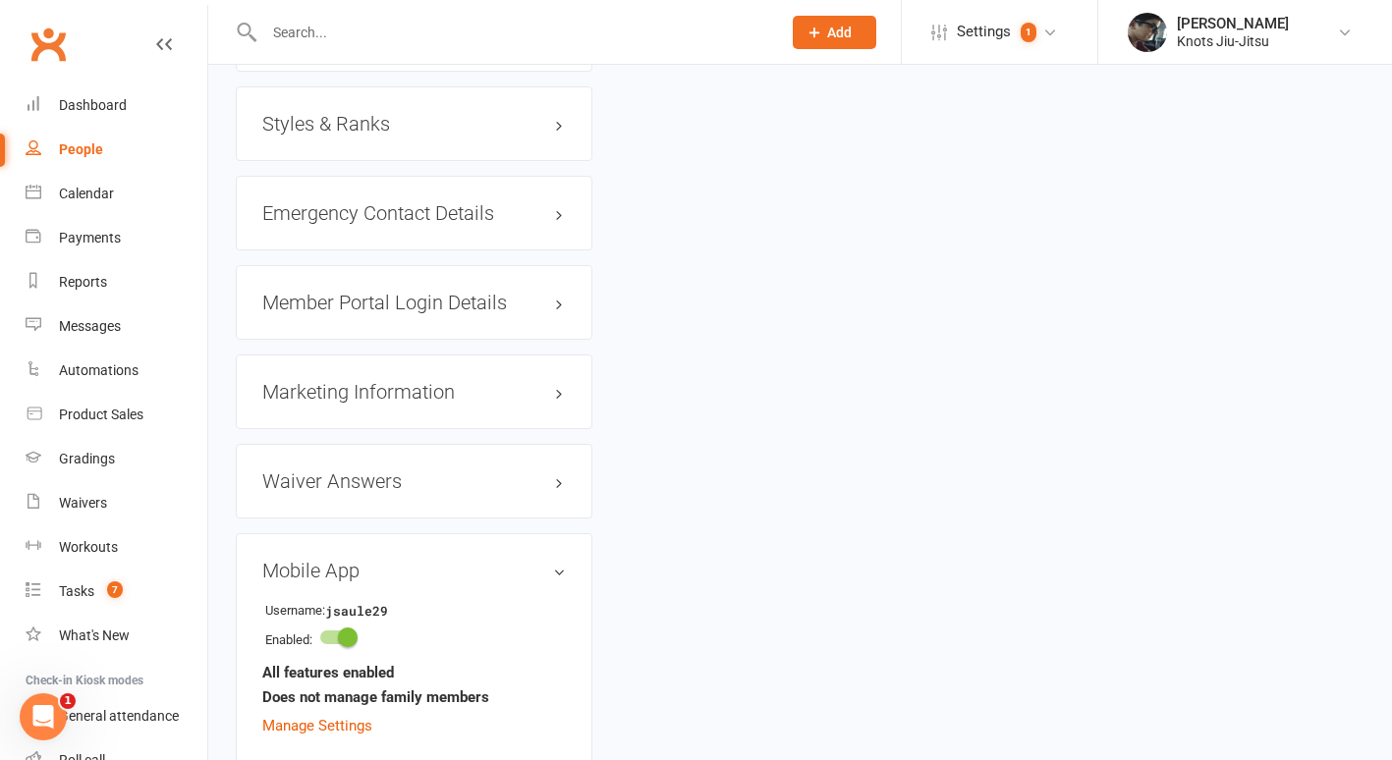
click at [453, 135] on h3 "Styles & Ranks" at bounding box center [413, 124] width 303 height 22
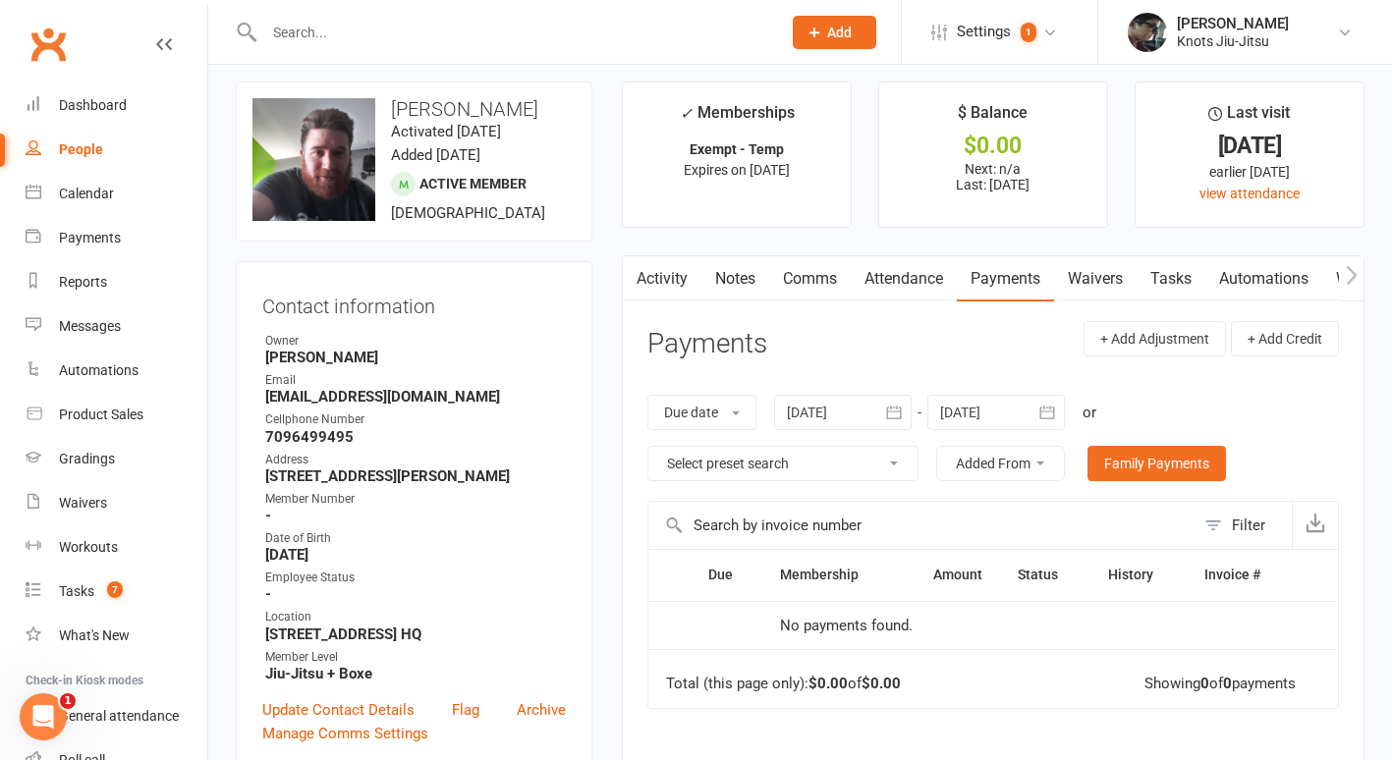
scroll to position [0, 0]
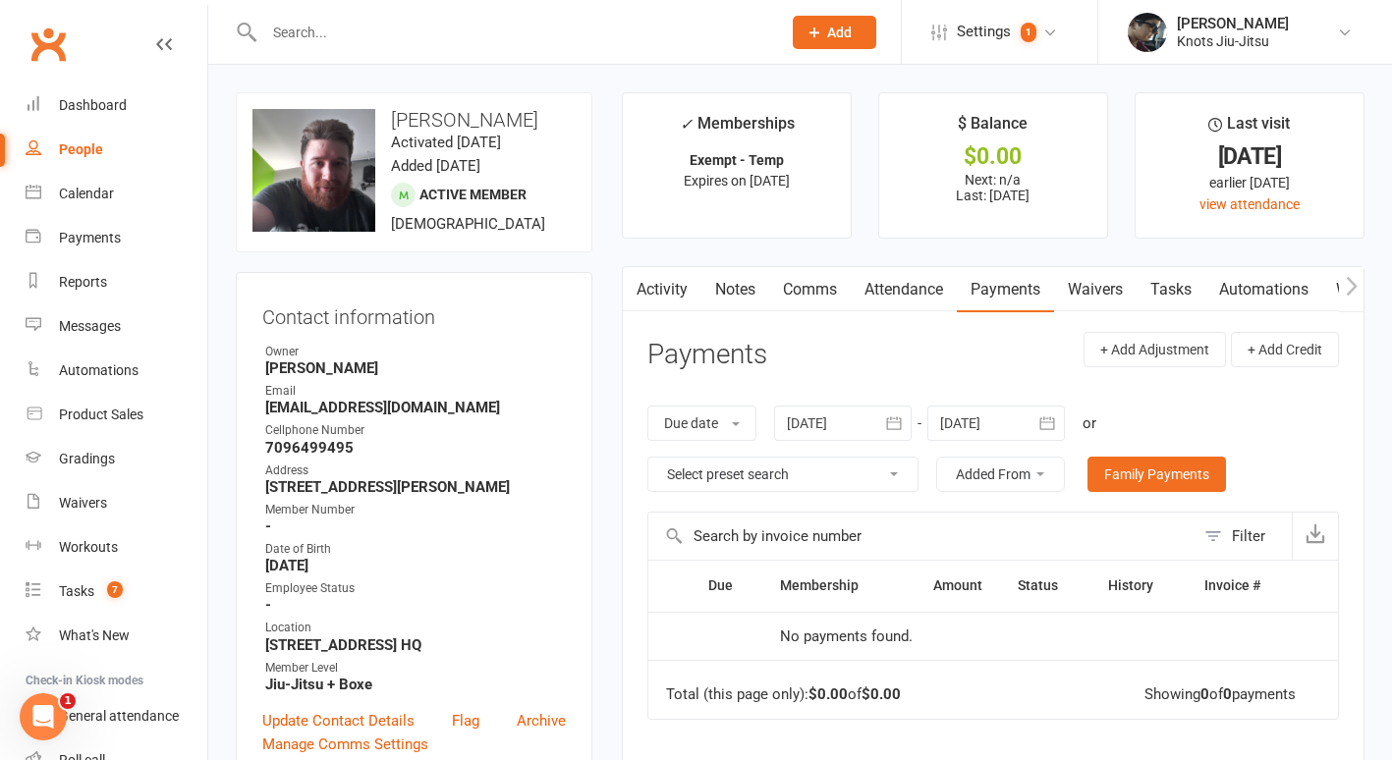
click at [1000, 311] on link "Payments" at bounding box center [1005, 289] width 97 height 45
click at [1000, 290] on link "Payments" at bounding box center [1005, 289] width 97 height 45
click at [941, 284] on link "Attendance" at bounding box center [904, 289] width 106 height 45
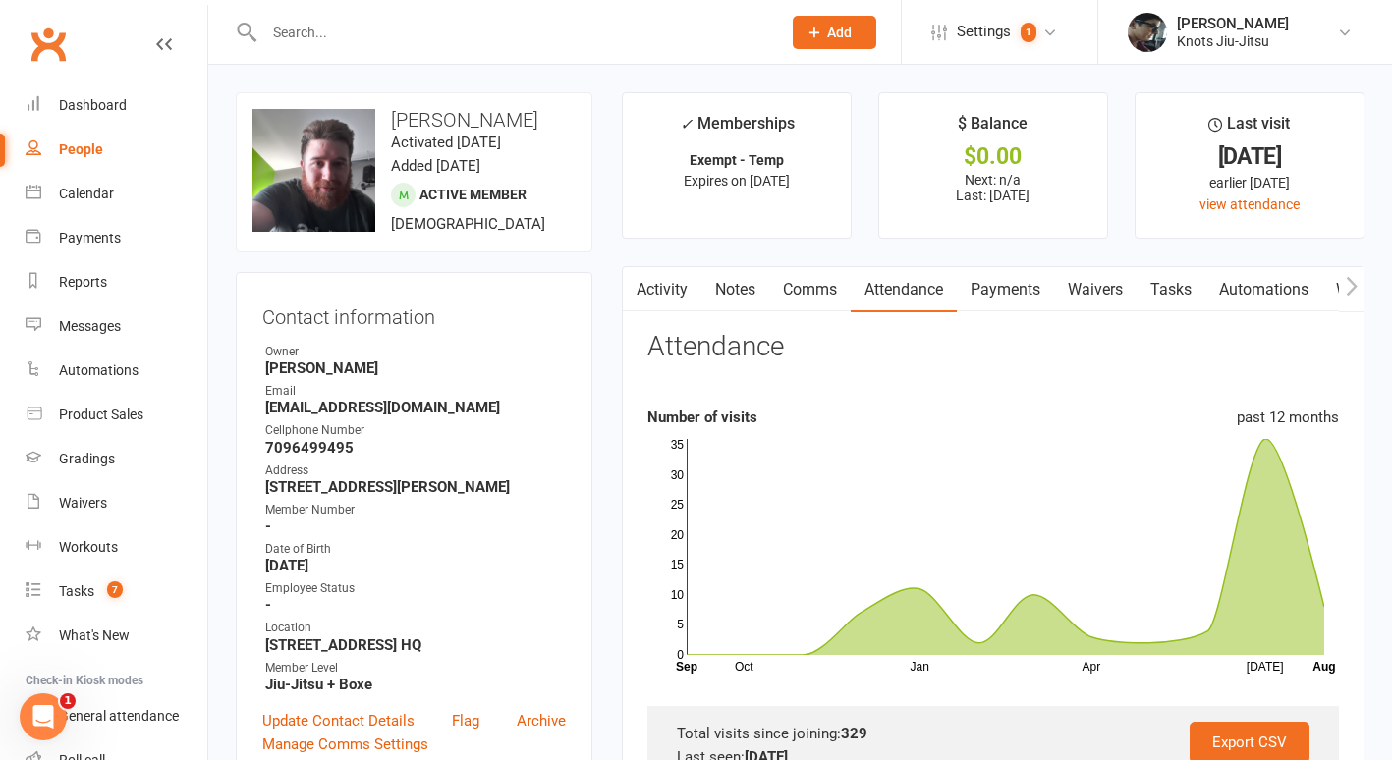
click at [1011, 293] on link "Payments" at bounding box center [1005, 289] width 97 height 45
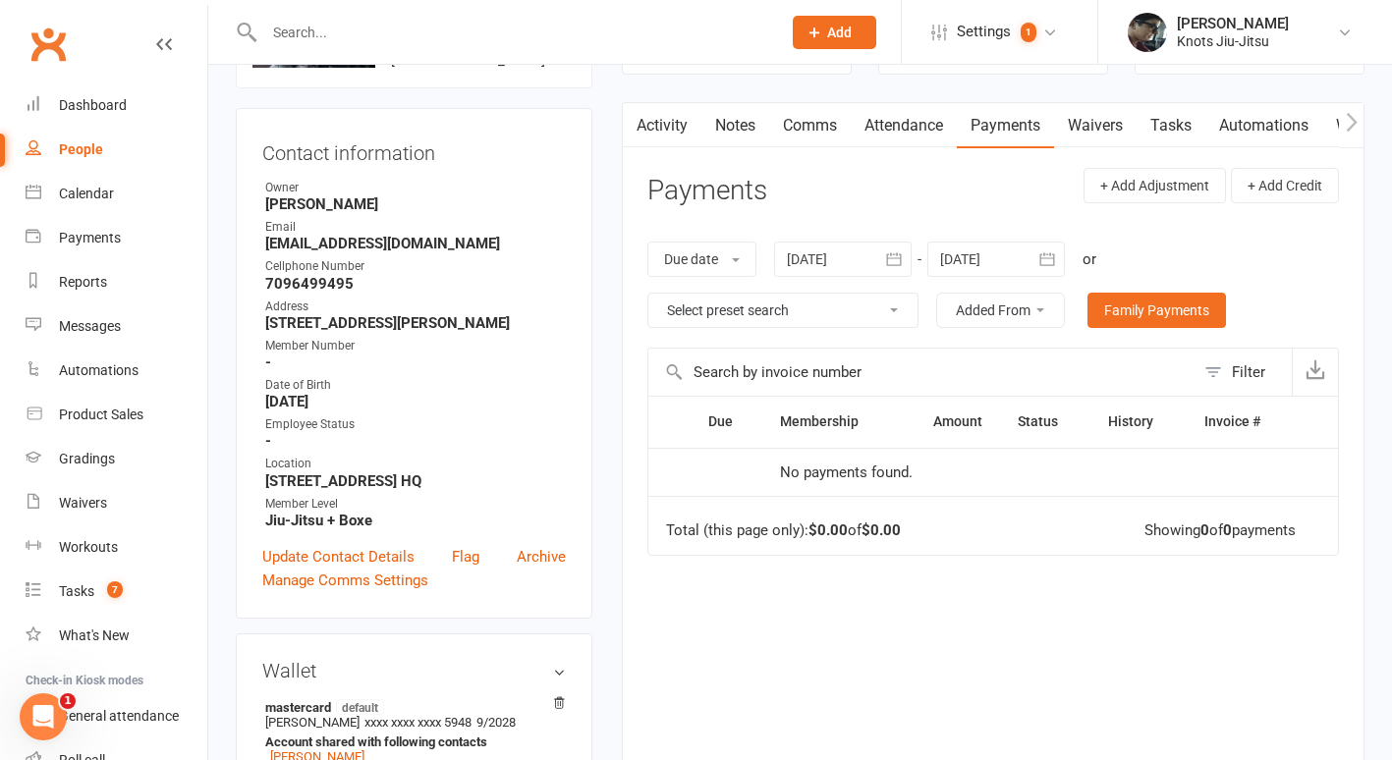
scroll to position [165, 0]
click at [1141, 315] on link "Family Payments" at bounding box center [1156, 309] width 138 height 35
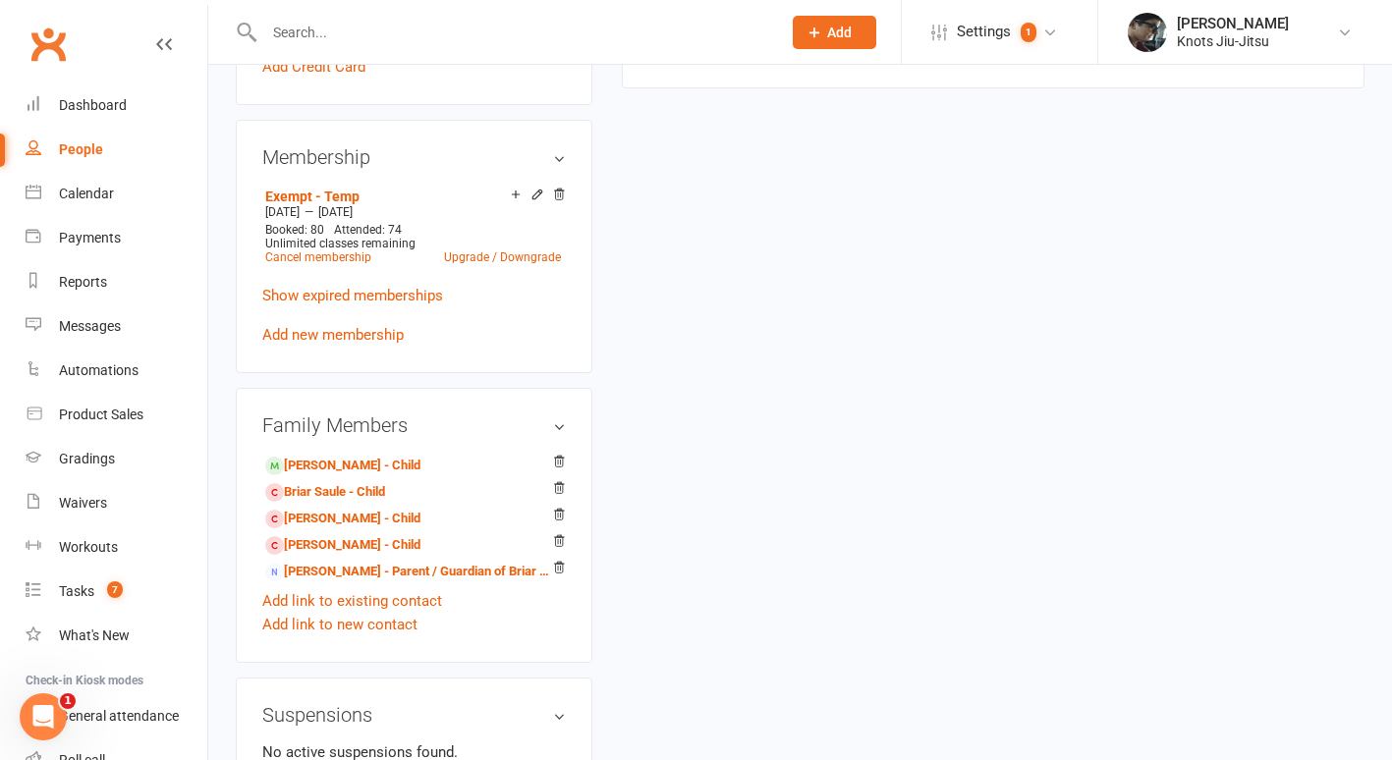
scroll to position [916, 0]
click at [357, 303] on link "Show expired memberships" at bounding box center [352, 295] width 181 height 18
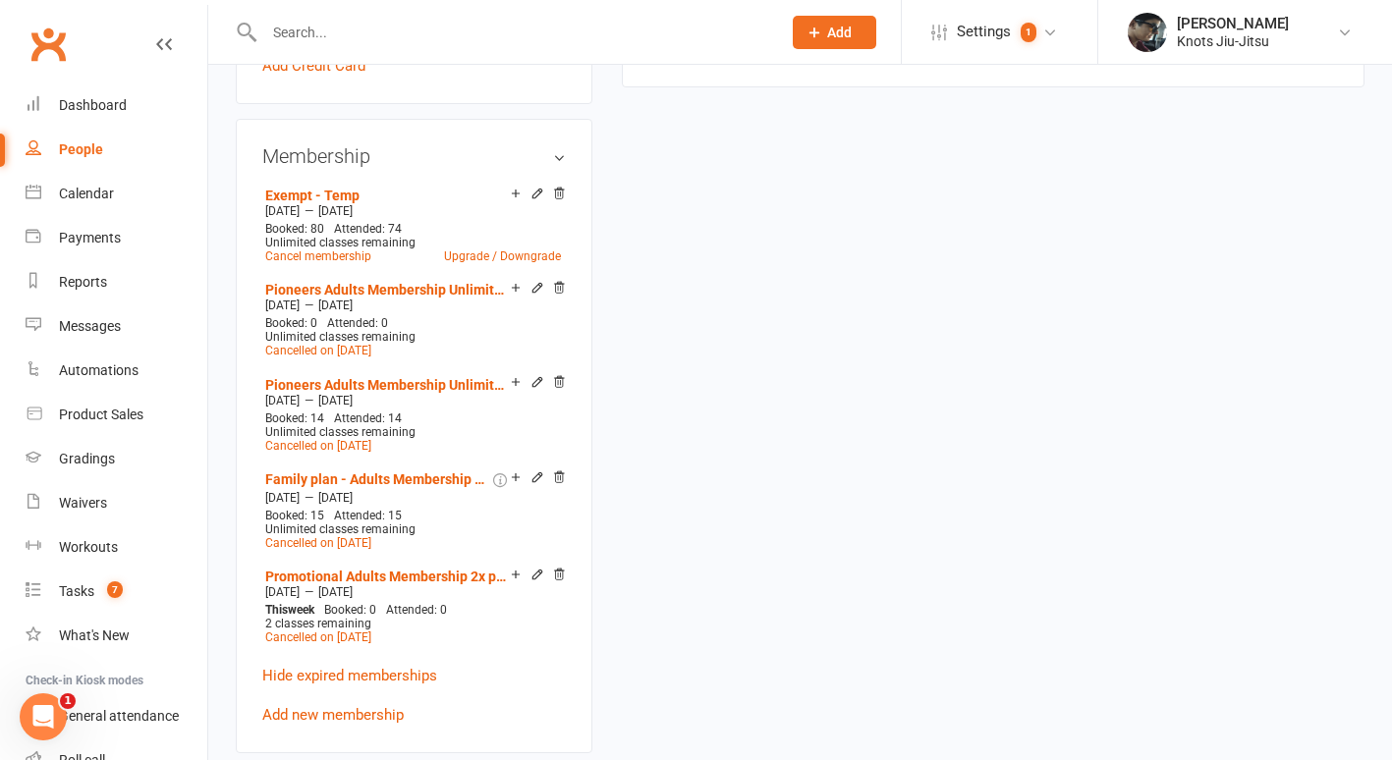
click at [546, 687] on p "Hide expired memberships" at bounding box center [413, 676] width 303 height 24
